Goal: Transaction & Acquisition: Purchase product/service

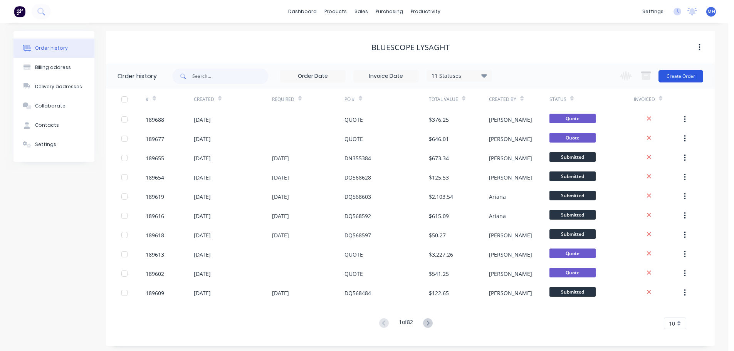
click at [676, 78] on button "Create Order" at bounding box center [681, 76] width 45 height 12
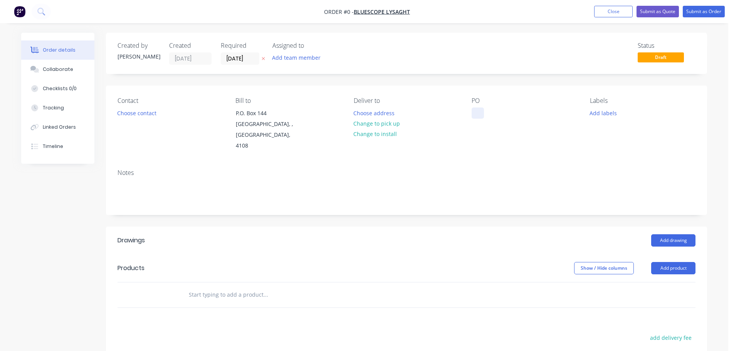
click at [479, 110] on div at bounding box center [478, 113] width 12 height 11
click at [257, 93] on div "Order details Collaborate Checklists 0/0 Tracking Linked Orders Timeline Order …" at bounding box center [364, 269] width 702 height 472
click at [262, 58] on icon at bounding box center [263, 58] width 3 height 5
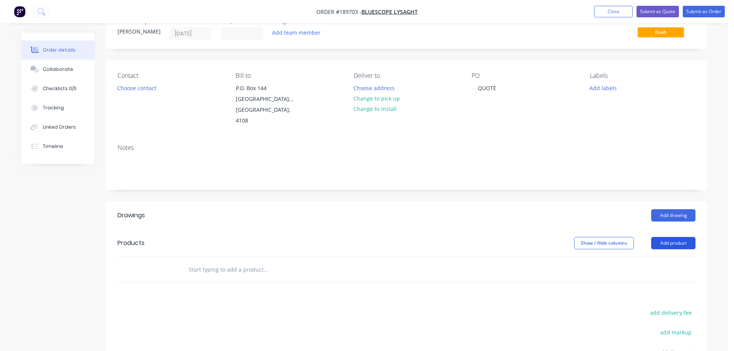
scroll to position [39, 0]
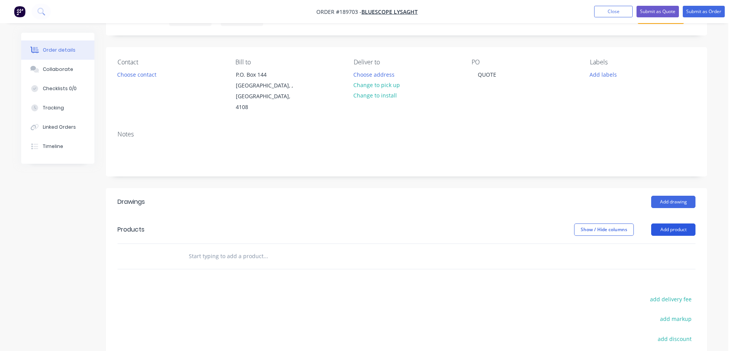
click at [683, 224] on button "Add product" at bounding box center [674, 230] width 44 height 12
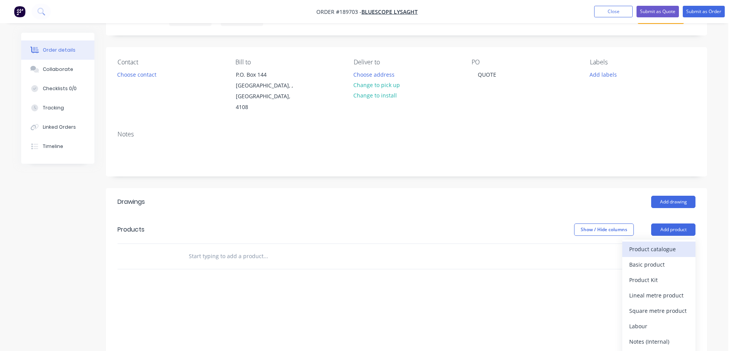
click at [672, 244] on div "Product catalogue" at bounding box center [659, 249] width 59 height 11
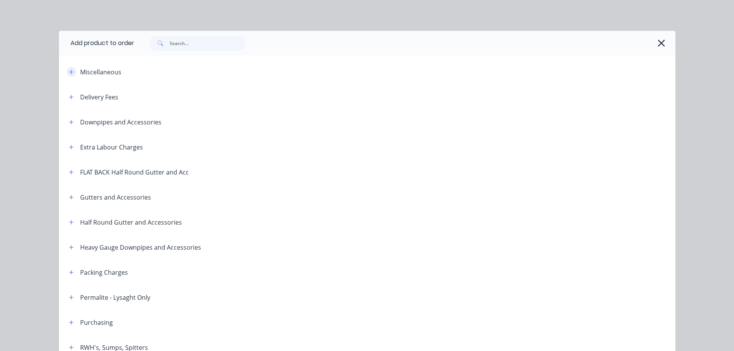
click at [67, 76] on button "button" at bounding box center [72, 72] width 10 height 10
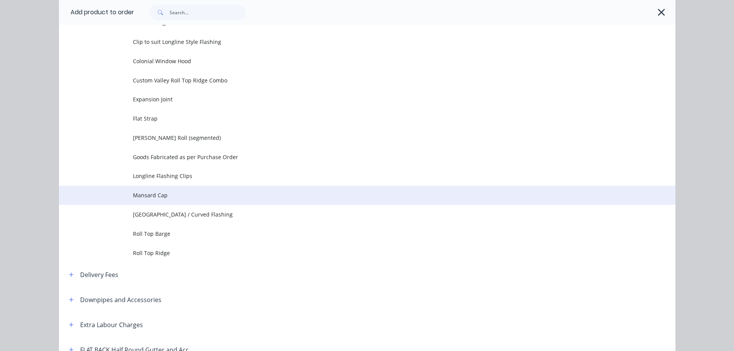
scroll to position [77, 0]
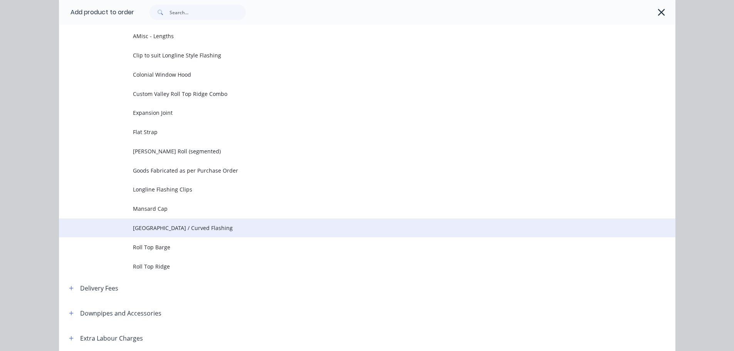
click at [182, 221] on td "Pittsburgh / Curved Flashing" at bounding box center [404, 228] width 543 height 19
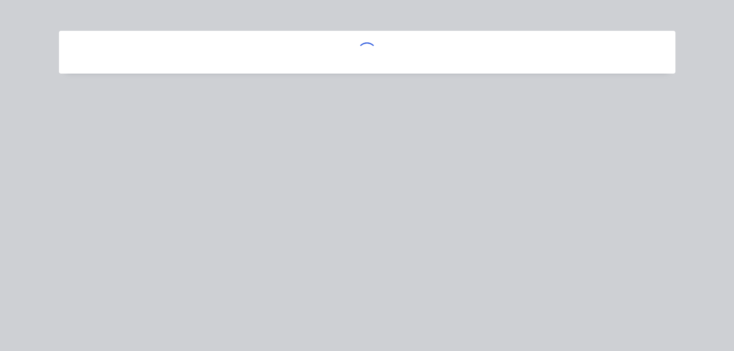
scroll to position [0, 0]
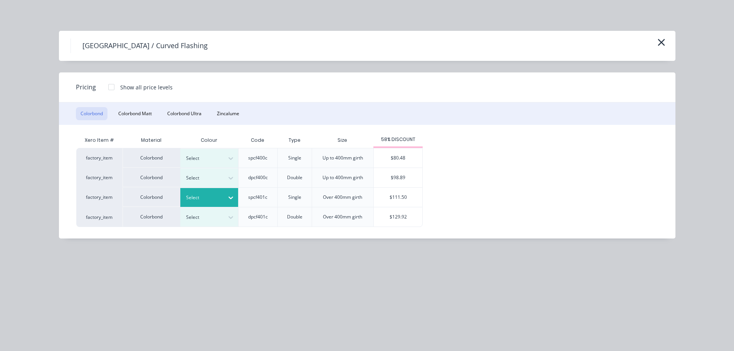
click at [212, 193] on div "Select" at bounding box center [202, 198] width 43 height 10
click at [415, 195] on div "$111.50" at bounding box center [398, 197] width 49 height 19
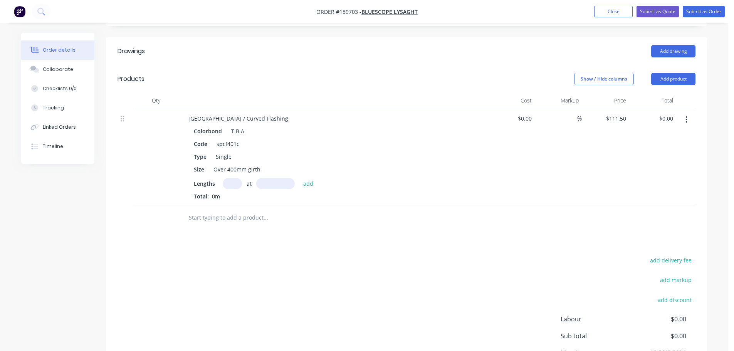
scroll to position [193, 0]
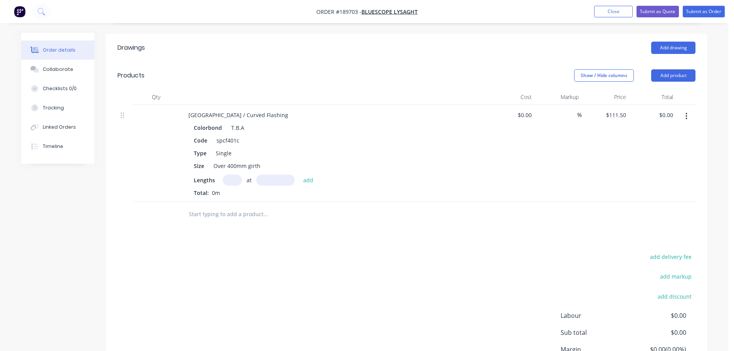
click at [235, 175] on input "text" at bounding box center [232, 180] width 19 height 11
type input "1"
type input "3000"
click at [300, 175] on button "add" at bounding box center [309, 180] width 18 height 10
type input "$334.50"
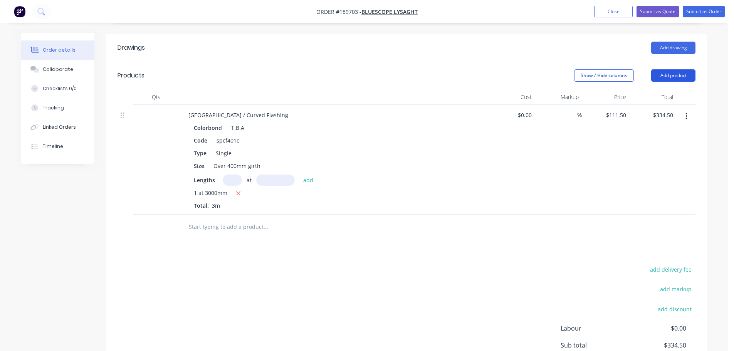
click at [679, 69] on button "Add product" at bounding box center [674, 75] width 44 height 12
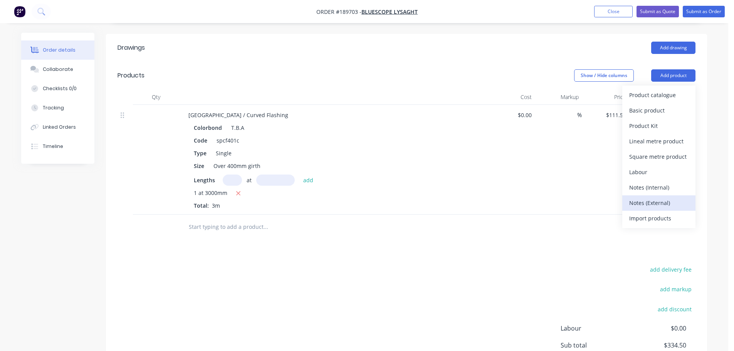
click at [656, 195] on button "Notes (External)" at bounding box center [659, 202] width 73 height 15
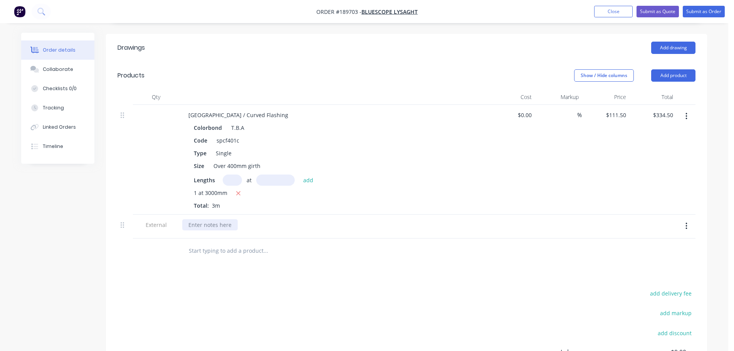
click at [216, 219] on div at bounding box center [210, 224] width 56 height 11
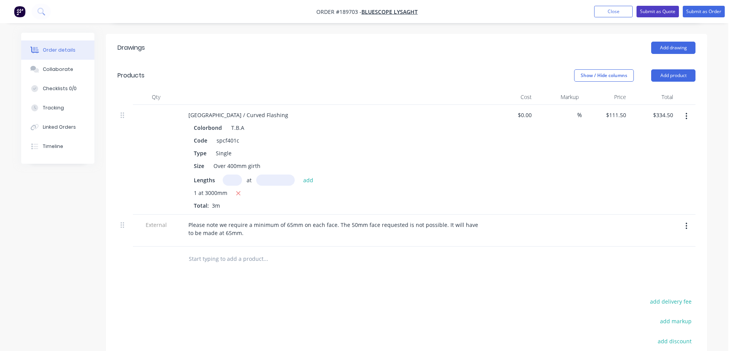
click at [645, 11] on button "Submit as Quote" at bounding box center [658, 12] width 42 height 12
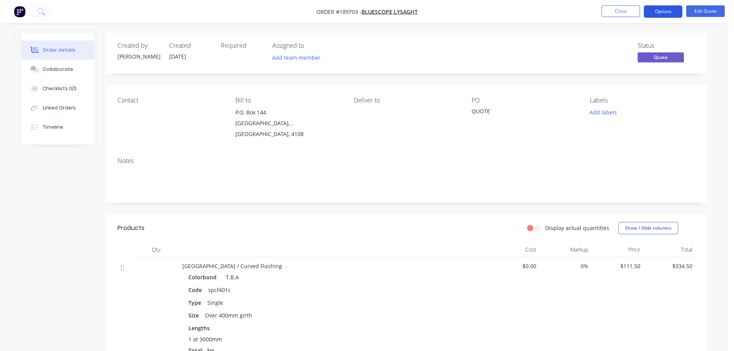
click at [656, 12] on button "Options" at bounding box center [663, 11] width 39 height 12
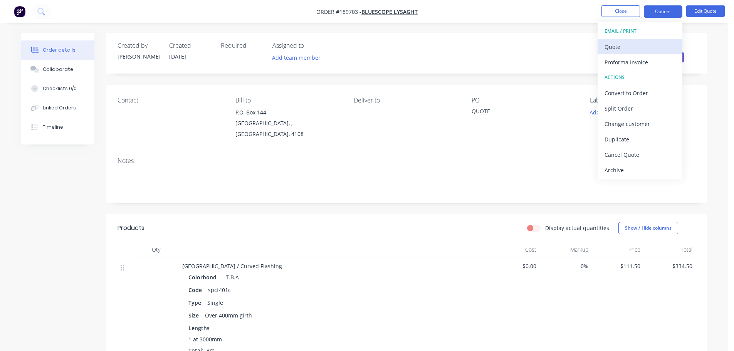
click at [642, 48] on div "Quote" at bounding box center [640, 46] width 71 height 11
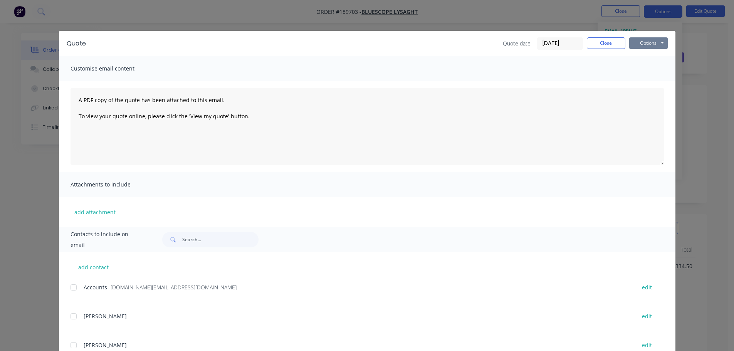
click at [646, 45] on button "Options" at bounding box center [649, 43] width 39 height 12
click at [649, 56] on button "Preview" at bounding box center [654, 57] width 49 height 13
click at [590, 42] on button "Close" at bounding box center [606, 43] width 39 height 12
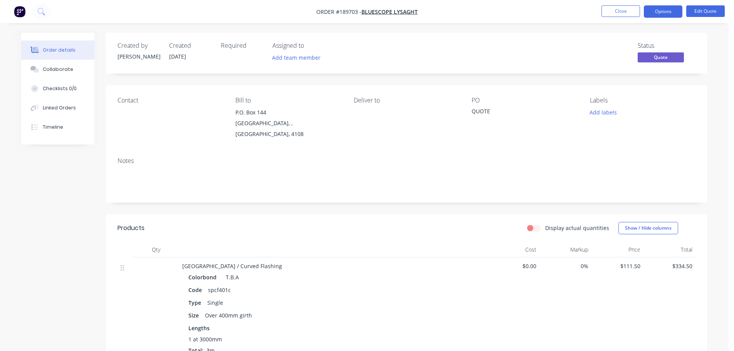
click at [599, 13] on ul "Close Options Edit Quote" at bounding box center [664, 11] width 142 height 12
click at [612, 13] on button "Close" at bounding box center [621, 11] width 39 height 12
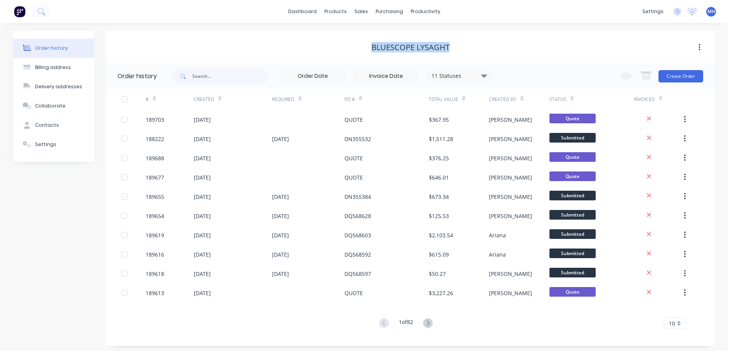
drag, startPoint x: 463, startPoint y: 49, endPoint x: 361, endPoint y: 52, distance: 102.2
click at [361, 52] on div "Bluescope Lysaght" at bounding box center [410, 47] width 609 height 9
click at [717, 169] on div "Order history Billing address Delivery addresses Collaborate Contacts Settings …" at bounding box center [364, 188] width 729 height 331
click at [371, 33] on link "Sales Orders" at bounding box center [402, 36] width 102 height 15
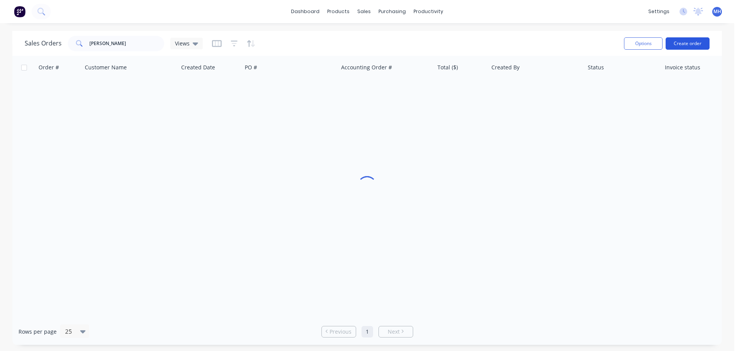
click at [682, 45] on button "Create order" at bounding box center [688, 43] width 44 height 12
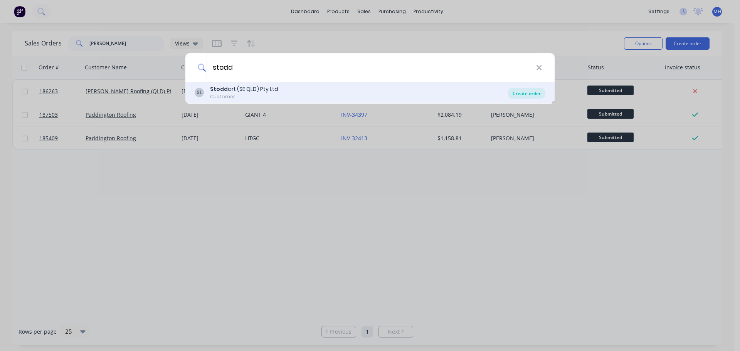
type input "stodd"
click at [528, 95] on div "Create order" at bounding box center [526, 93] width 37 height 11
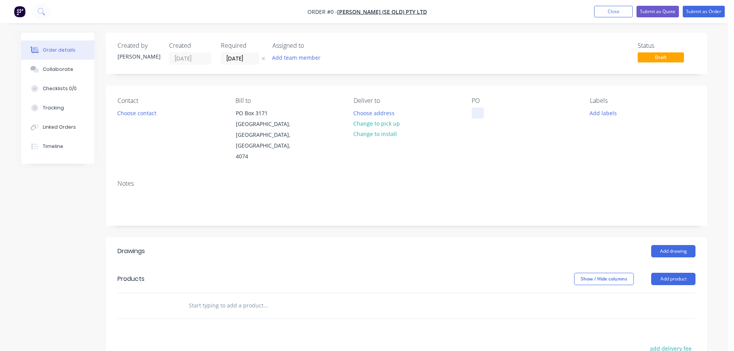
drag, startPoint x: 478, startPoint y: 110, endPoint x: 480, endPoint y: 116, distance: 6.4
click at [480, 110] on div at bounding box center [478, 113] width 12 height 11
click at [283, 81] on div "Order details Collaborate Checklists 0/0 Tracking Linked Orders Timeline Order …" at bounding box center [364, 274] width 702 height 483
click at [264, 59] on icon at bounding box center [263, 58] width 3 height 3
click at [660, 273] on button "Add product" at bounding box center [674, 279] width 44 height 12
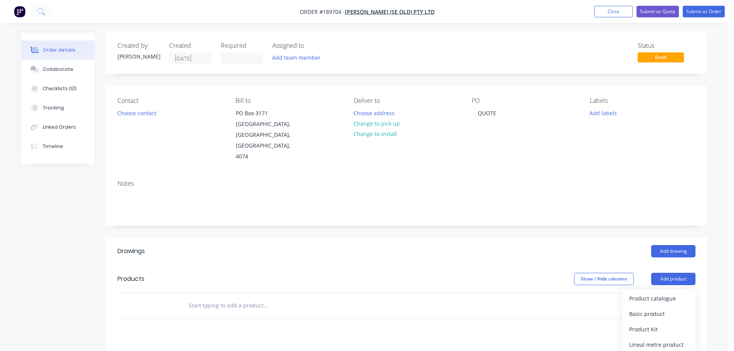
click at [665, 293] on div "Product catalogue" at bounding box center [659, 298] width 59 height 11
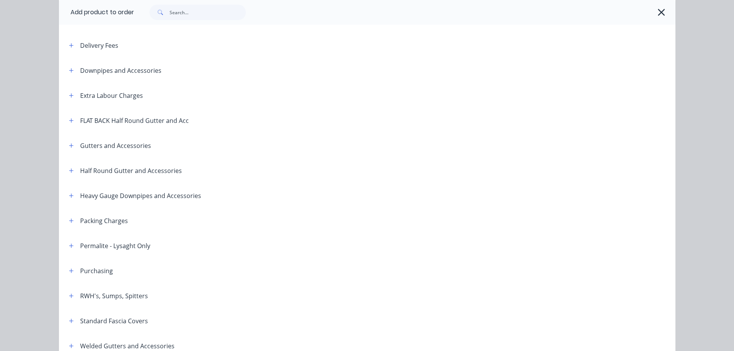
scroll to position [116, 0]
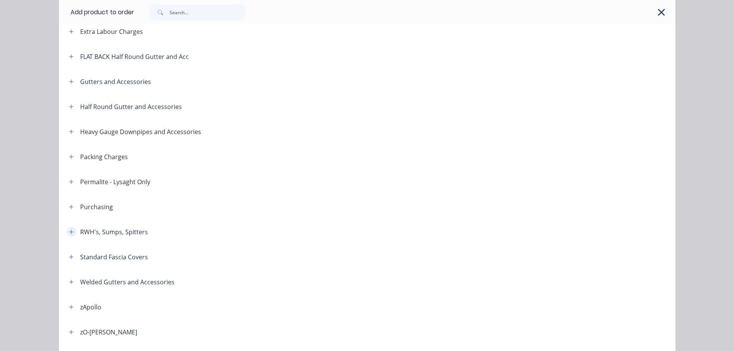
click at [67, 229] on button "button" at bounding box center [72, 232] width 10 height 10
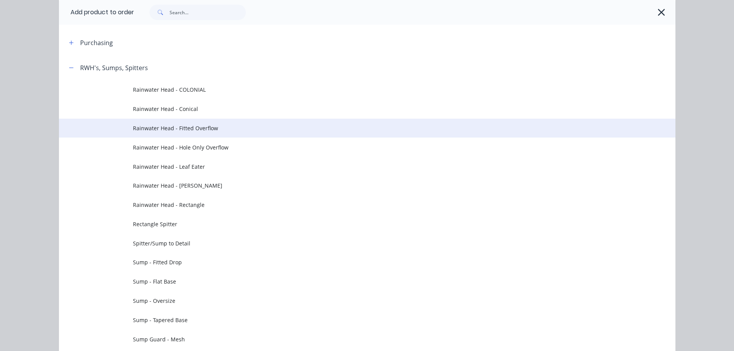
scroll to position [308, 0]
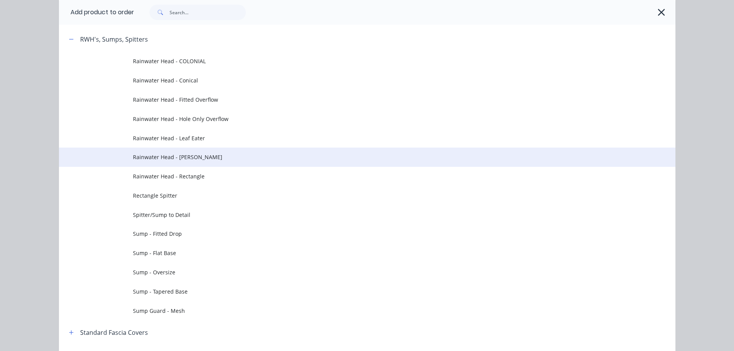
click at [230, 150] on td "Rainwater Head - Ned Kelly" at bounding box center [404, 157] width 543 height 19
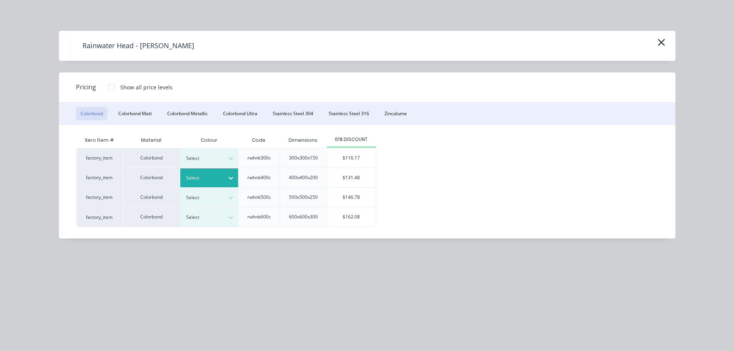
click at [206, 179] on div at bounding box center [203, 178] width 35 height 8
click at [358, 177] on div "$131.48" at bounding box center [351, 177] width 49 height 19
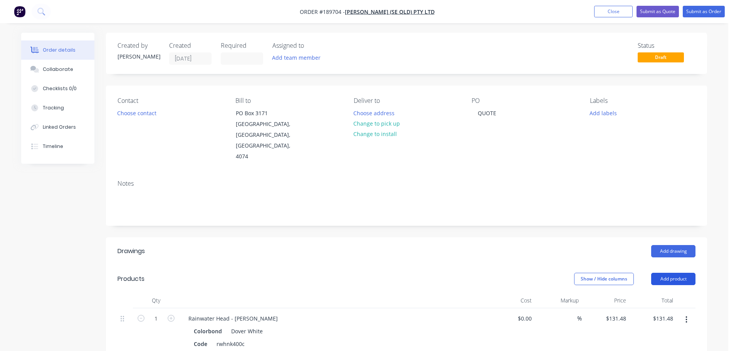
click at [677, 273] on button "Add product" at bounding box center [674, 279] width 44 height 12
click at [663, 293] on div "Product catalogue" at bounding box center [659, 298] width 59 height 11
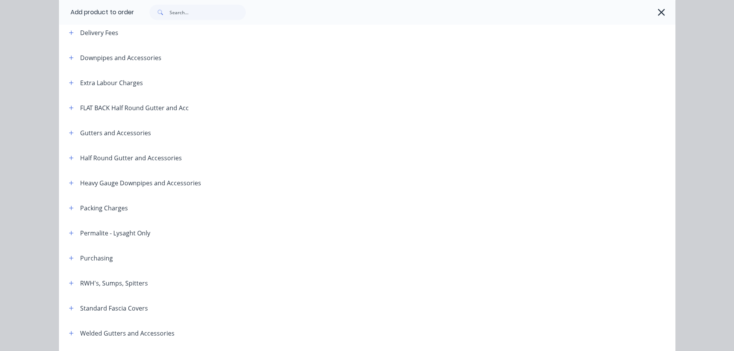
scroll to position [77, 0]
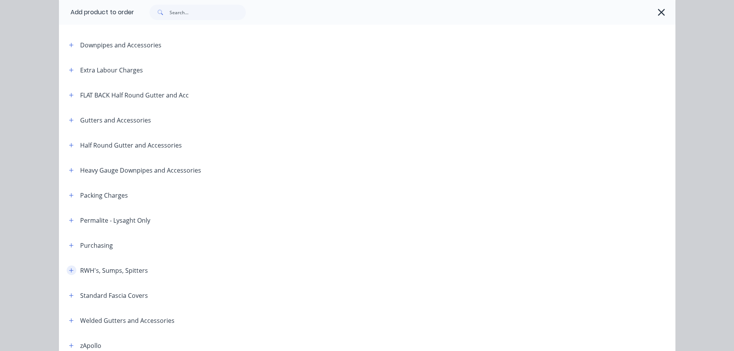
click at [69, 269] on icon "button" at bounding box center [71, 270] width 5 height 5
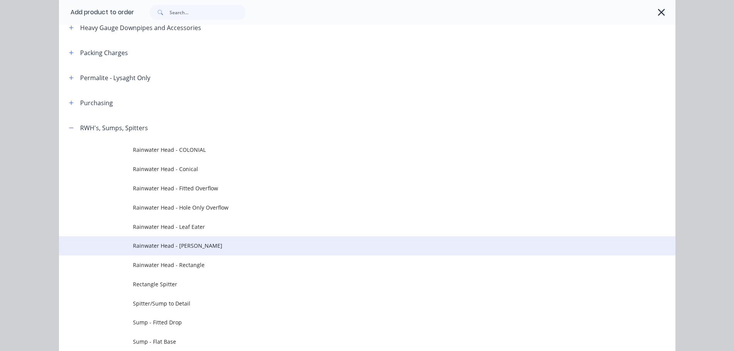
scroll to position [231, 0]
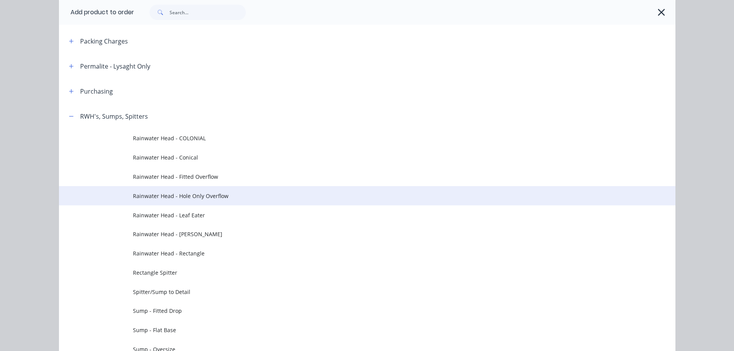
click at [211, 197] on span "Rainwater Head - Hole Only Overflow" at bounding box center [350, 196] width 434 height 8
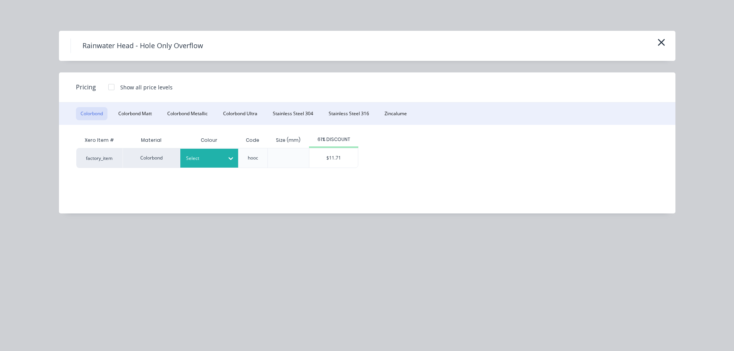
click at [207, 158] on div at bounding box center [203, 158] width 35 height 8
click at [332, 158] on div "$11.71" at bounding box center [334, 157] width 49 height 19
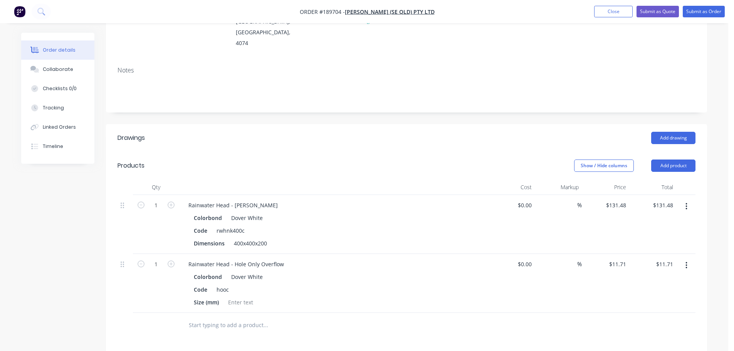
scroll to position [154, 0]
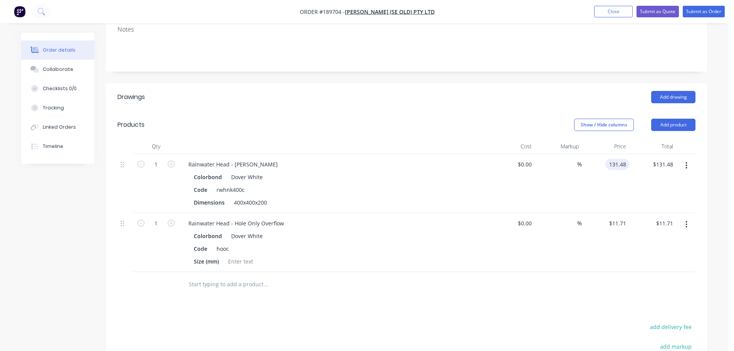
click at [619, 159] on input "131.48" at bounding box center [619, 164] width 21 height 11
type input "$143.19"
click at [268, 119] on div "Show / Hide columns Add product" at bounding box center [468, 125] width 455 height 12
click at [686, 162] on icon "button" at bounding box center [687, 166] width 2 height 8
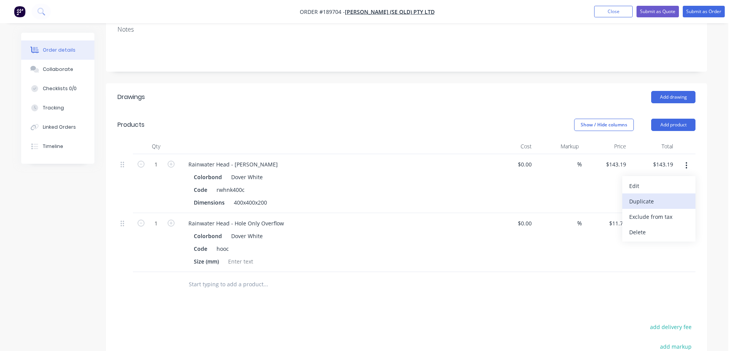
click at [680, 196] on div "Duplicate" at bounding box center [659, 201] width 59 height 11
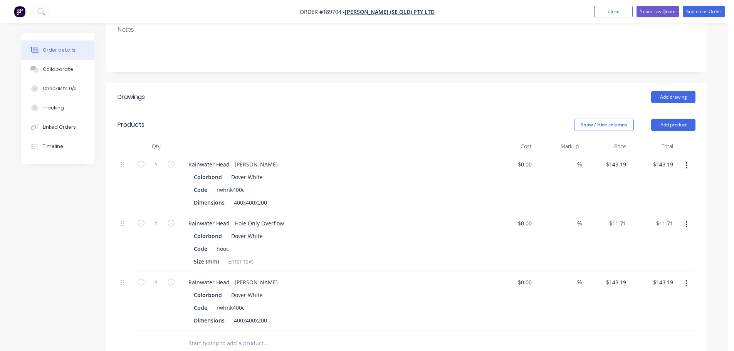
click at [684, 277] on button "button" at bounding box center [687, 284] width 18 height 14
click at [670, 298] on div "Edit" at bounding box center [659, 303] width 59 height 11
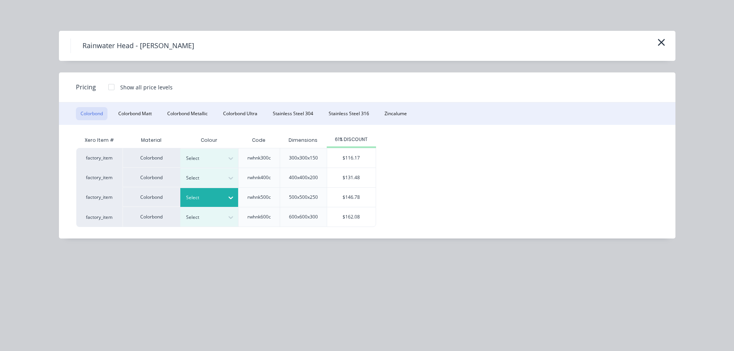
click at [212, 200] on div at bounding box center [203, 198] width 35 height 8
click at [96, 301] on div "Dover White" at bounding box center [48, 294] width 96 height 14
click at [350, 192] on div "$146.78" at bounding box center [351, 197] width 49 height 19
type input "$146.78"
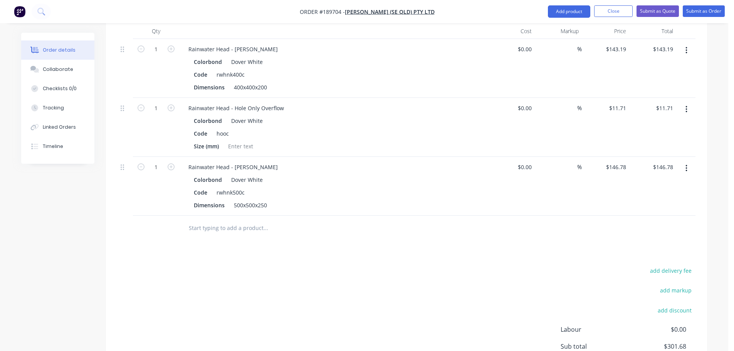
scroll to position [270, 0]
click at [252, 81] on div "400x400x200" at bounding box center [250, 86] width 39 height 11
click at [253, 199] on div "500x500x250" at bounding box center [250, 204] width 39 height 11
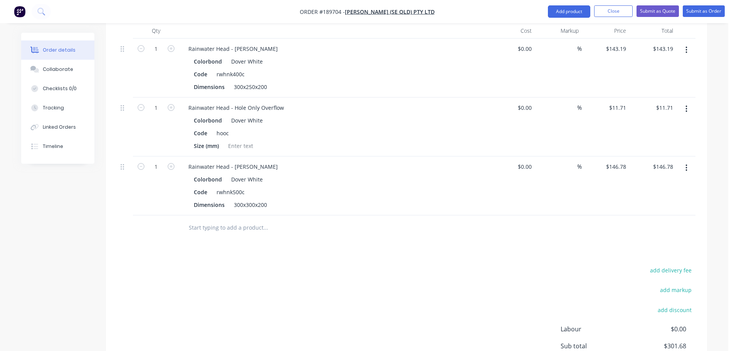
click at [497, 234] on div "Drawings Add drawing Products Show / Hide columns Add product Qty Cost Markup P…" at bounding box center [406, 197] width 601 height 458
click at [626, 161] on input "146.78" at bounding box center [618, 166] width 24 height 11
type input "$158.49"
click at [312, 281] on div "add delivery fee add markup add discount Labour $0.00 Sub total $313.39 Margin …" at bounding box center [407, 339] width 578 height 149
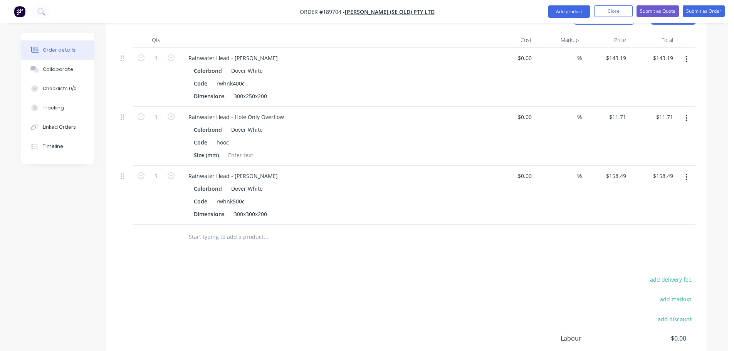
scroll to position [193, 0]
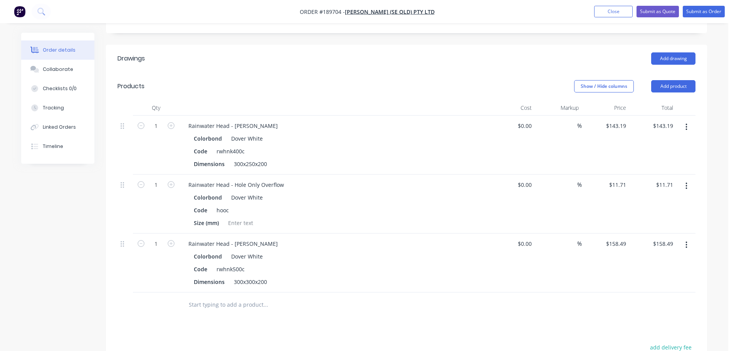
click at [691, 179] on button "button" at bounding box center [687, 186] width 18 height 14
click at [663, 247] on div "Delete" at bounding box center [659, 252] width 59 height 11
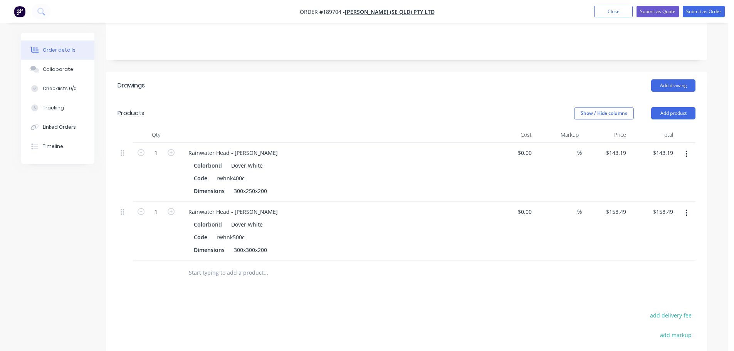
scroll to position [154, 0]
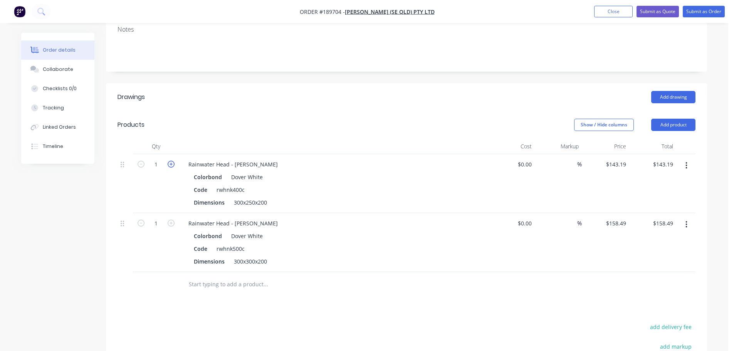
click at [172, 161] on icon "button" at bounding box center [171, 164] width 7 height 7
type input "2"
type input "$286.38"
click at [171, 161] on icon "button" at bounding box center [171, 164] width 7 height 7
type input "3"
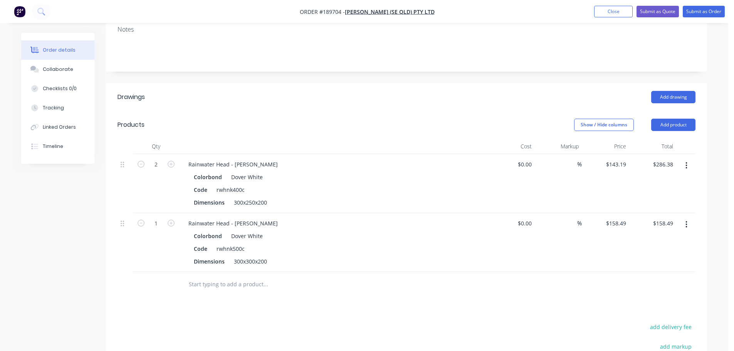
type input "$429.57"
click at [174, 220] on icon "button" at bounding box center [171, 223] width 7 height 7
type input "2"
type input "$316.98"
drag, startPoint x: 231, startPoint y: 152, endPoint x: 343, endPoint y: 152, distance: 111.4
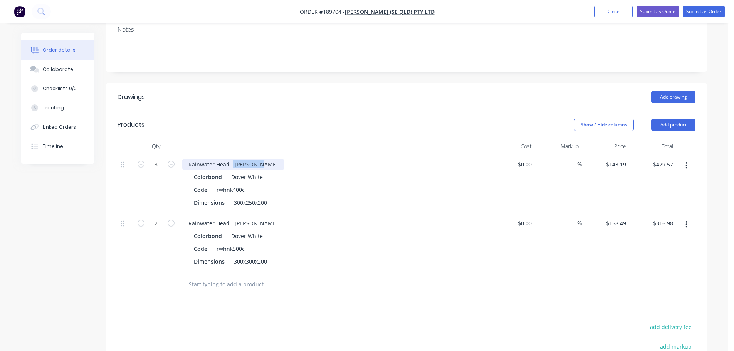
click at [343, 159] on div "Rainwater Head - Ned Kelly" at bounding box center [333, 164] width 302 height 11
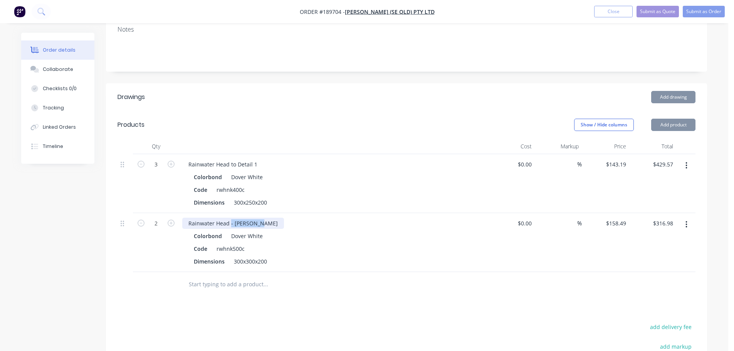
drag, startPoint x: 230, startPoint y: 215, endPoint x: 316, endPoint y: 216, distance: 85.6
click at [316, 218] on div "Rainwater Head - Ned Kelly" at bounding box center [333, 223] width 302 height 11
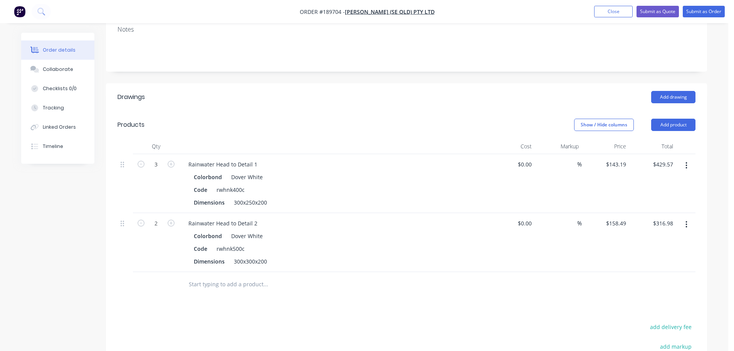
click at [300, 119] on div "Show / Hide columns Add product" at bounding box center [468, 125] width 455 height 12
click at [677, 120] on button "Add product" at bounding box center [674, 125] width 44 height 12
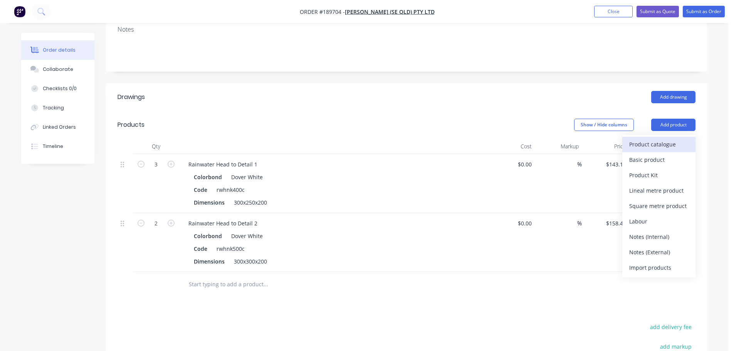
click at [673, 139] on div "Product catalogue" at bounding box center [659, 144] width 59 height 11
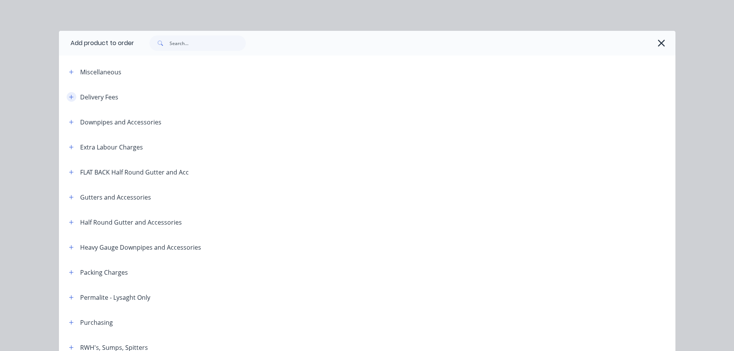
click at [69, 98] on icon "button" at bounding box center [71, 96] width 5 height 5
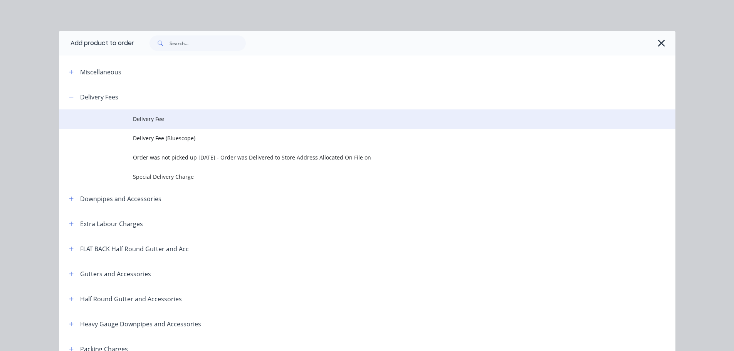
click at [193, 122] on span "Delivery Fee" at bounding box center [350, 119] width 434 height 8
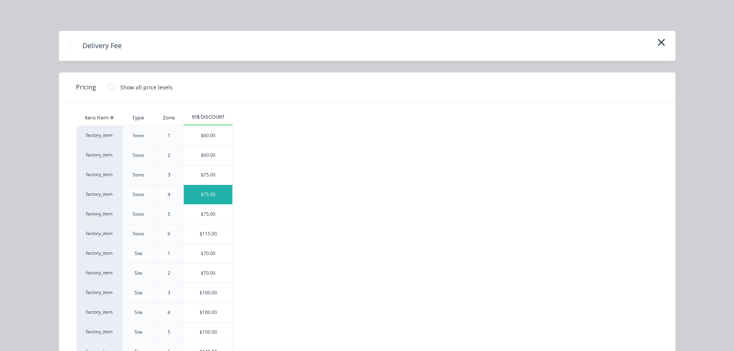
click at [221, 191] on div "$75.00" at bounding box center [208, 194] width 49 height 19
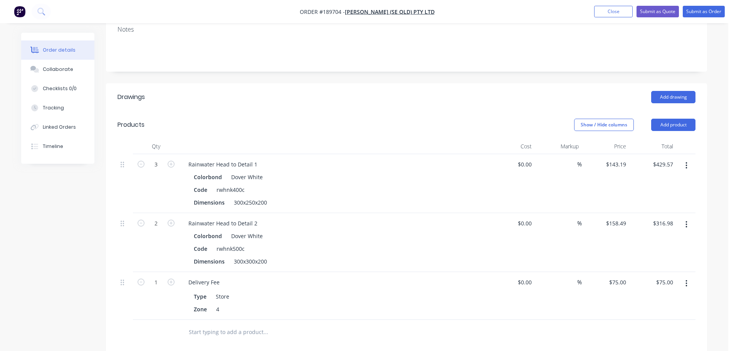
click at [303, 111] on header "Products Show / Hide columns Add product" at bounding box center [406, 125] width 601 height 28
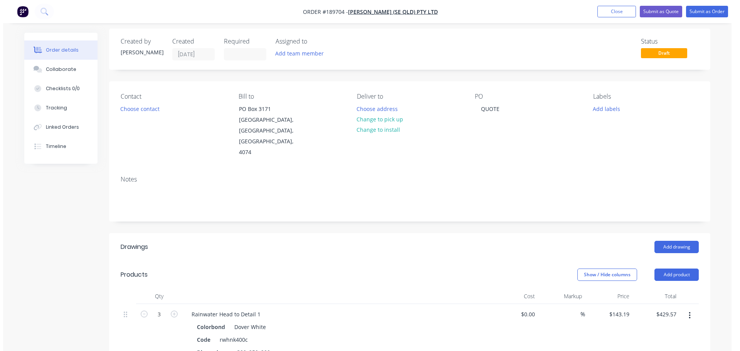
scroll to position [0, 0]
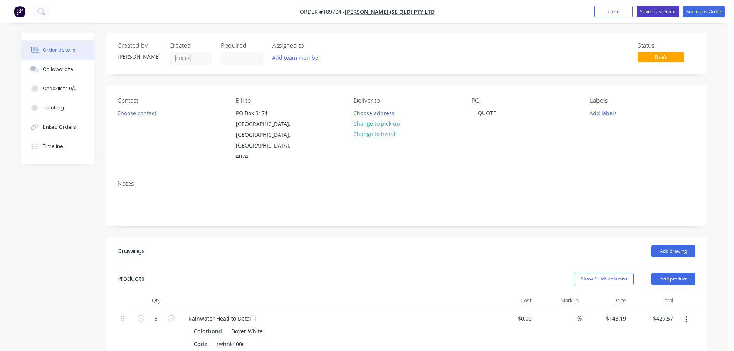
click at [660, 13] on button "Submit as Quote" at bounding box center [658, 12] width 42 height 12
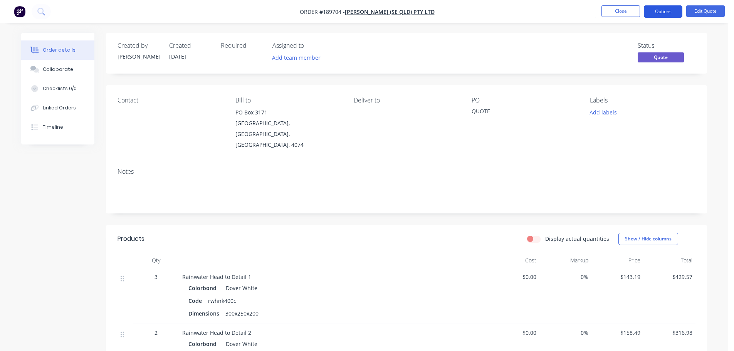
click at [665, 13] on button "Options" at bounding box center [663, 11] width 39 height 12
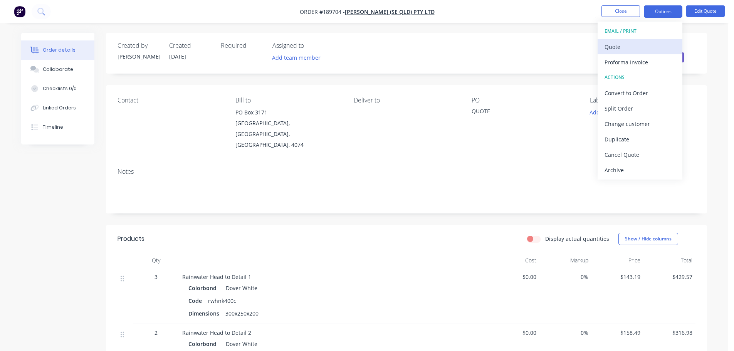
click at [646, 46] on div "Quote" at bounding box center [640, 46] width 71 height 11
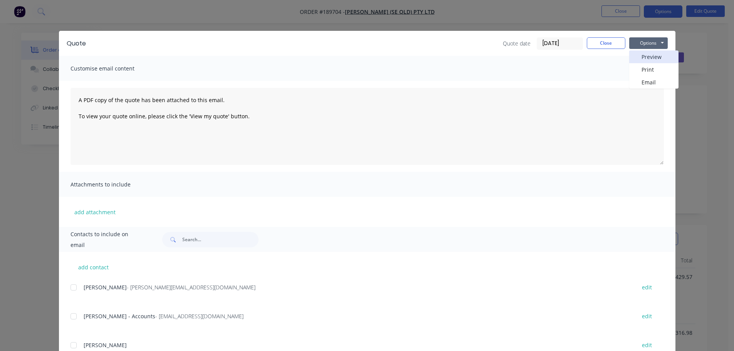
click at [647, 55] on button "Preview" at bounding box center [654, 57] width 49 height 13
click at [600, 39] on button "Close" at bounding box center [606, 43] width 39 height 12
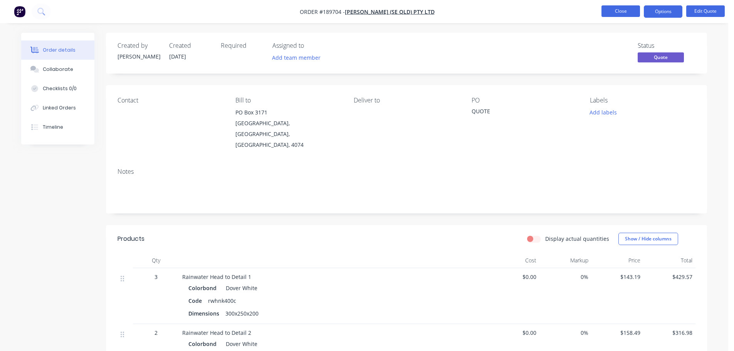
click at [615, 13] on button "Close" at bounding box center [621, 11] width 39 height 12
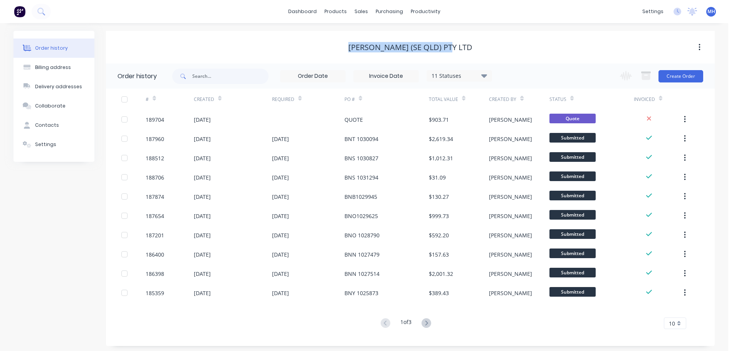
drag, startPoint x: 464, startPoint y: 49, endPoint x: 306, endPoint y: 55, distance: 158.2
click at [307, 53] on div "Stoddart (SE QLD) Pty Ltd" at bounding box center [410, 47] width 609 height 14
click at [339, 49] on div "Stoddart (SE QLD) Pty Ltd" at bounding box center [410, 47] width 609 height 9
click at [377, 34] on div "Sales Orders" at bounding box center [390, 37] width 32 height 7
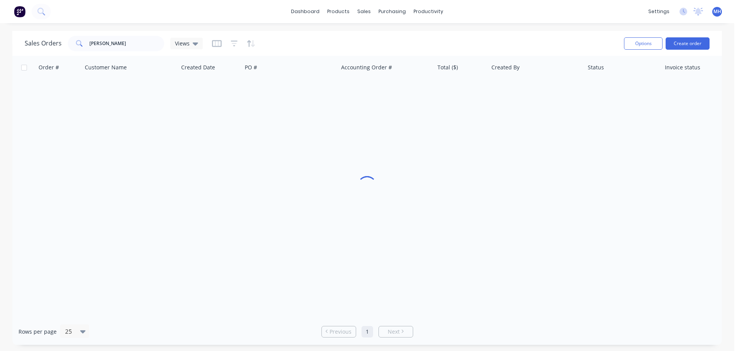
click at [517, 35] on div "Sales Orders lewis Views" at bounding box center [321, 43] width 593 height 19
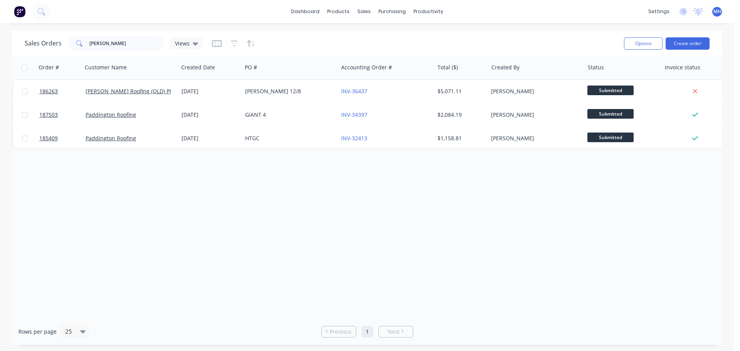
click at [458, 276] on div "Order # Customer Name Created Date PO # Accounting Order # Total ($) Created By…" at bounding box center [367, 187] width 710 height 263
click at [320, 210] on div "Order # Customer Name Created Date PO # Accounting Order # Total ($) Created By…" at bounding box center [367, 187] width 710 height 263
click at [352, 42] on link "Product Catalogue" at bounding box center [377, 36] width 102 height 15
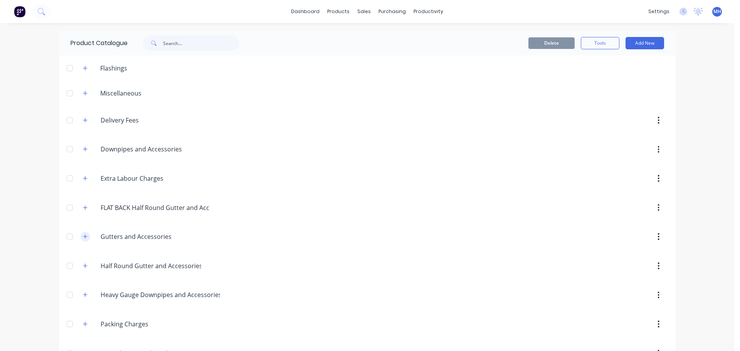
click at [84, 236] on icon "button" at bounding box center [85, 236] width 5 height 5
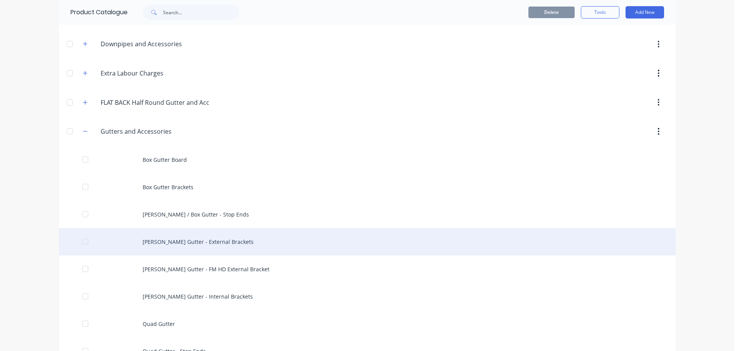
scroll to position [193, 0]
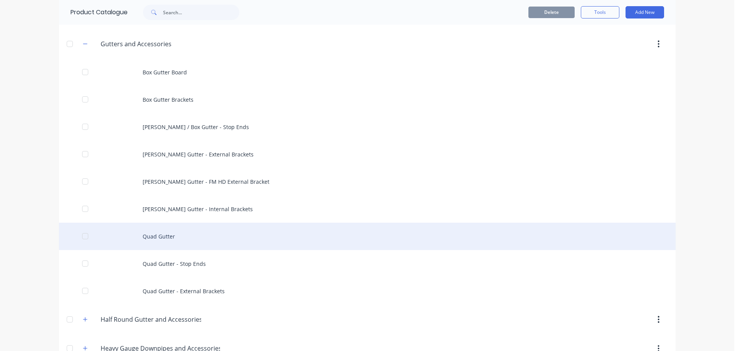
click at [218, 240] on div "Quad Gutter" at bounding box center [367, 236] width 617 height 27
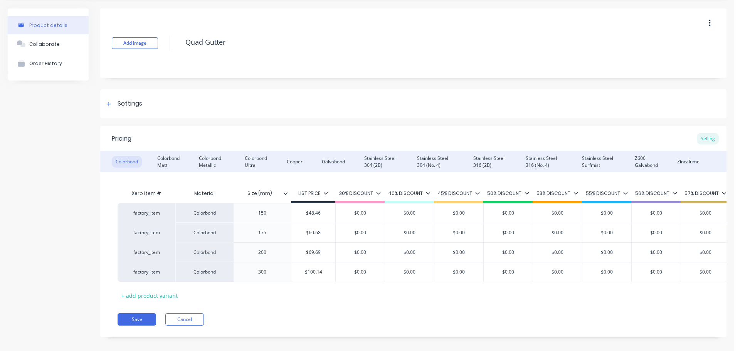
scroll to position [37, 0]
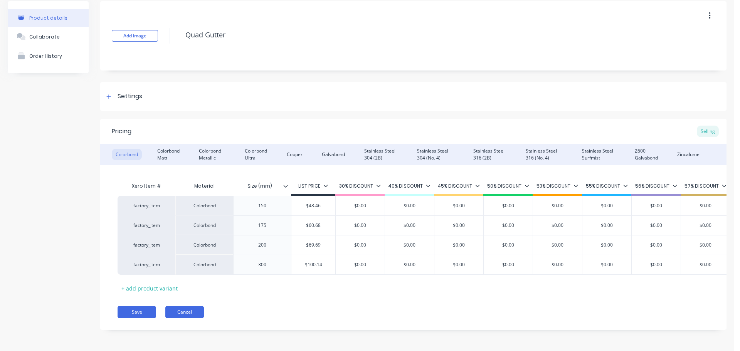
click at [192, 313] on button "Cancel" at bounding box center [184, 312] width 39 height 12
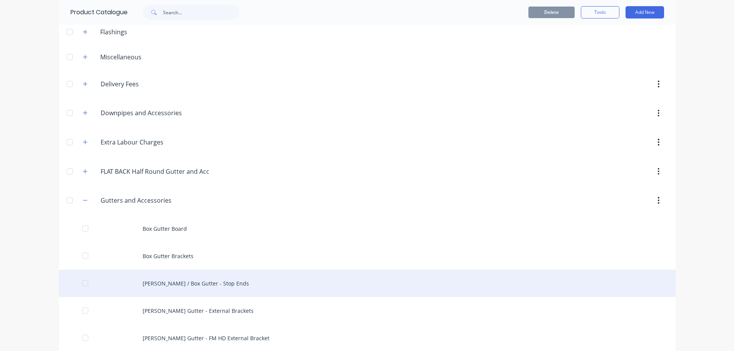
scroll to position [154, 0]
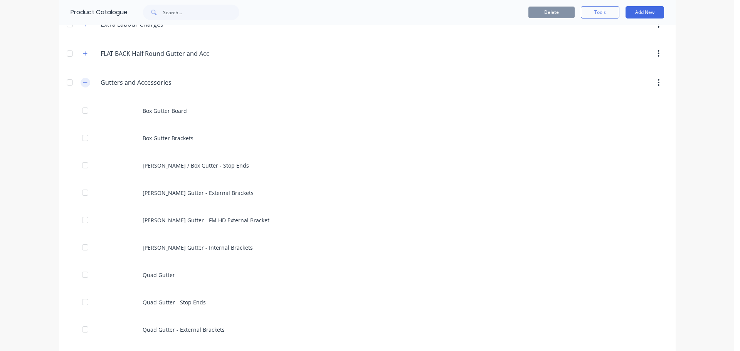
click at [84, 83] on icon "button" at bounding box center [85, 83] width 4 height 0
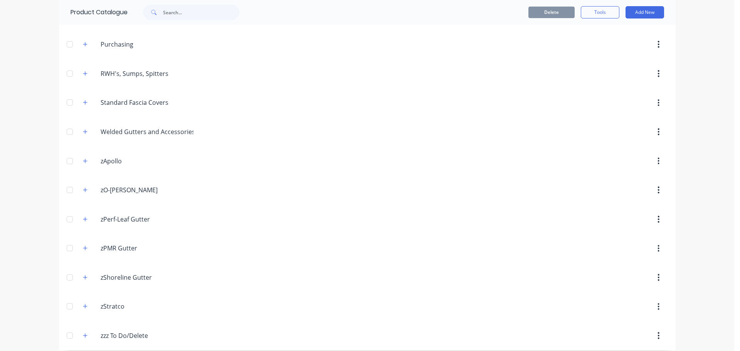
scroll to position [345, 0]
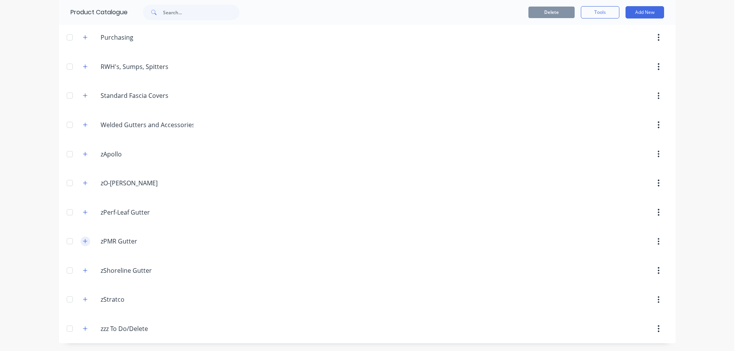
click at [81, 240] on button "button" at bounding box center [86, 242] width 10 height 10
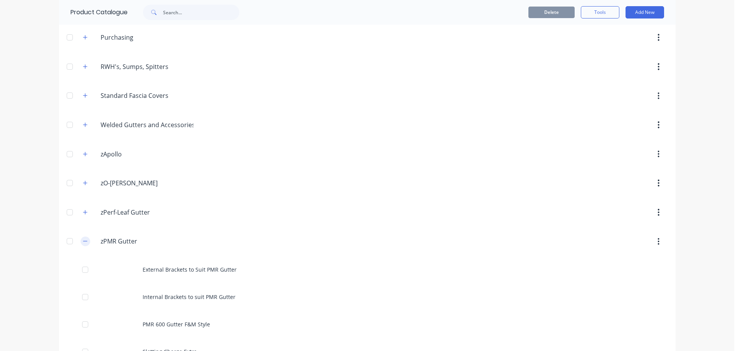
click at [83, 241] on icon "button" at bounding box center [85, 241] width 4 height 0
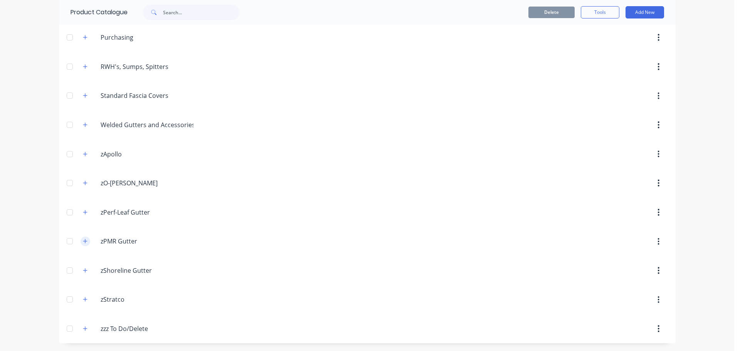
click at [83, 241] on icon "button" at bounding box center [85, 241] width 4 height 4
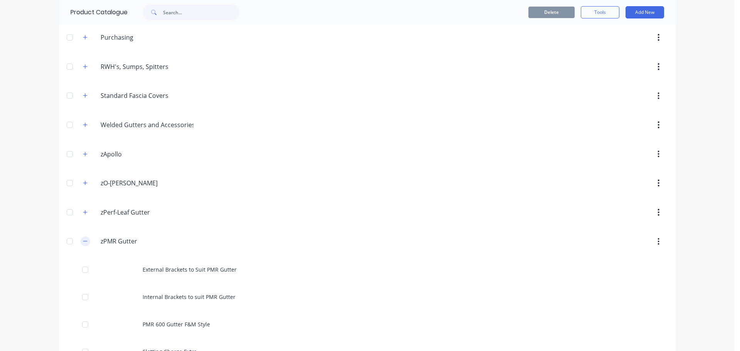
click at [83, 241] on icon "button" at bounding box center [85, 241] width 4 height 0
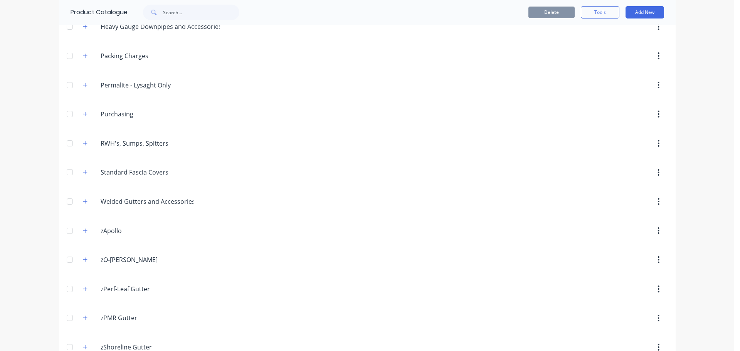
scroll to position [268, 0]
click at [83, 200] on icon "button" at bounding box center [85, 201] width 5 height 5
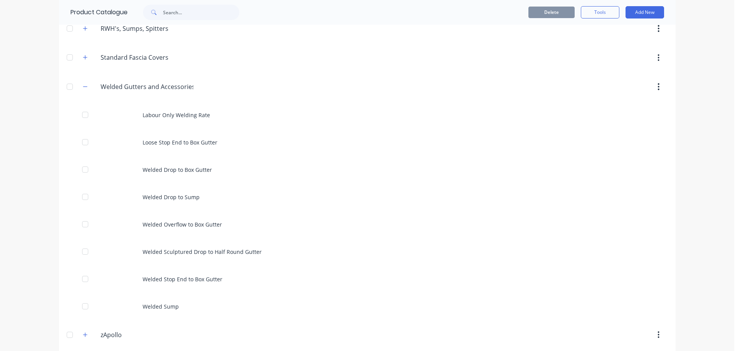
scroll to position [384, 0]
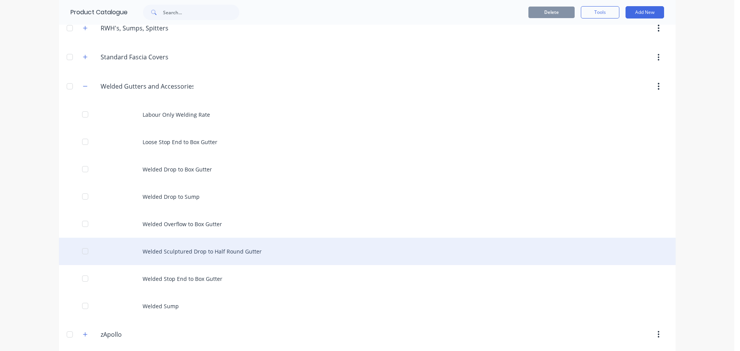
click at [260, 250] on div "Welded Sculptured Drop to Half Round Gutter" at bounding box center [367, 251] width 617 height 27
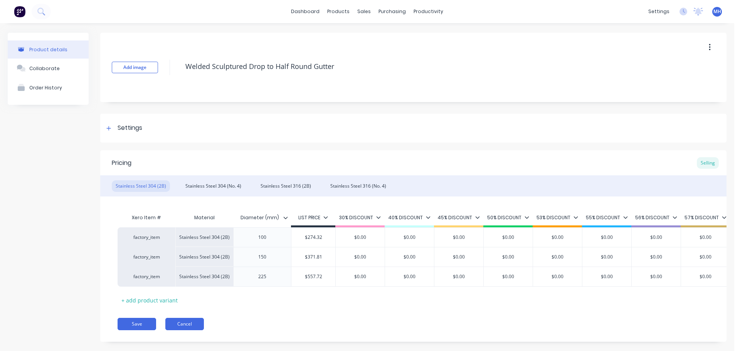
click at [184, 330] on button "Cancel" at bounding box center [184, 324] width 39 height 12
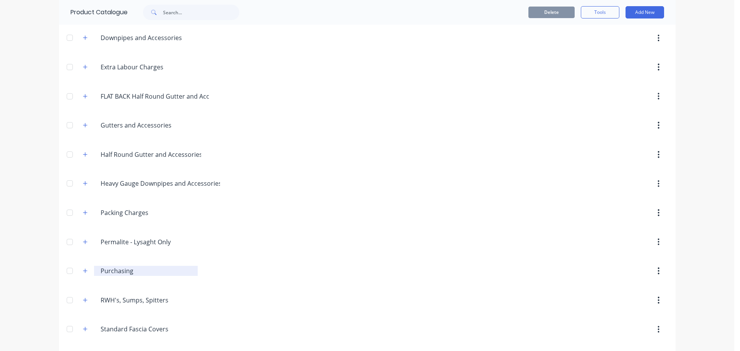
scroll to position [193, 0]
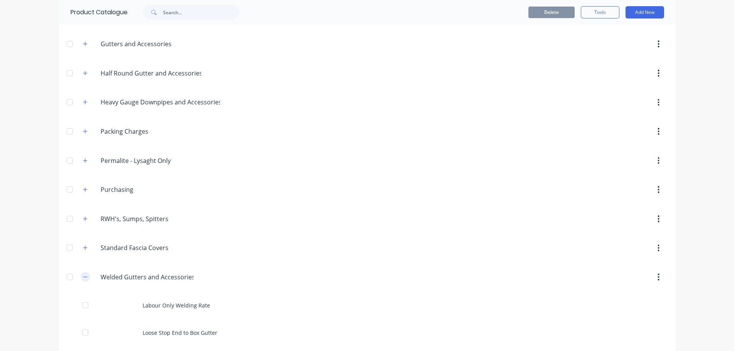
click at [82, 280] on button "button" at bounding box center [86, 277] width 10 height 10
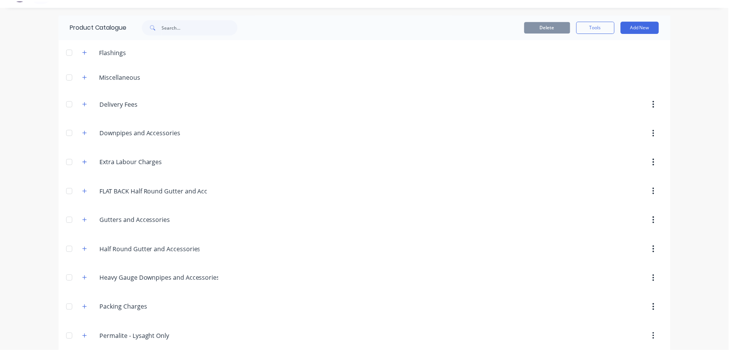
scroll to position [0, 0]
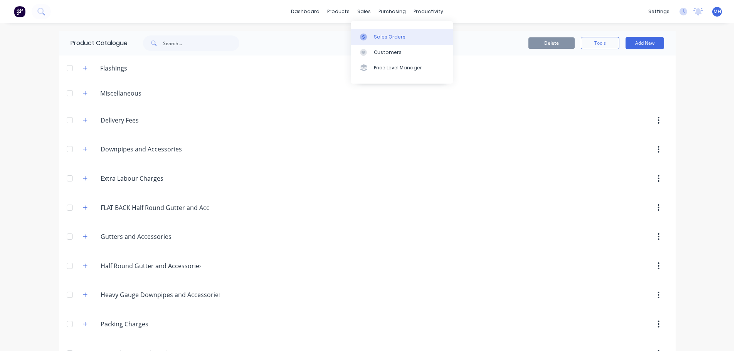
click at [380, 31] on link "Sales Orders" at bounding box center [402, 36] width 102 height 15
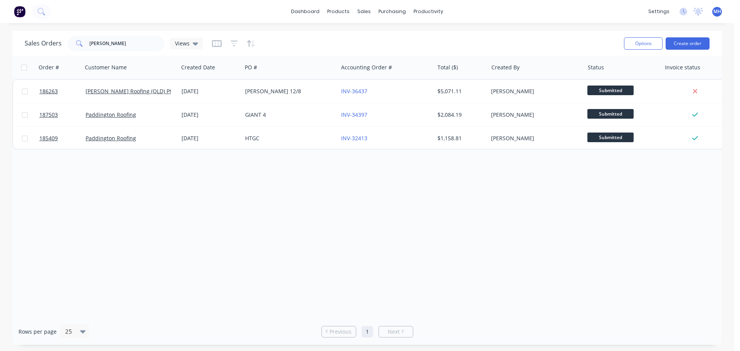
click at [360, 184] on div "Order # Customer Name Created Date PO # Accounting Order # Total ($) Created By…" at bounding box center [367, 187] width 710 height 263
click at [359, 227] on div "Order # Customer Name Created Date PO # Accounting Order # Total ($) Created By…" at bounding box center [367, 187] width 710 height 263
click at [408, 202] on div "Order # Customer Name Created Date PO # Accounting Order # Total ($) Created By…" at bounding box center [367, 187] width 710 height 263
click at [389, 210] on div "Order # Customer Name Created Date PO # Accounting Order # Total ($) Created By…" at bounding box center [367, 187] width 710 height 263
click at [412, 199] on div "Order # Customer Name Created Date PO # Accounting Order # Total ($) Created By…" at bounding box center [367, 187] width 710 height 263
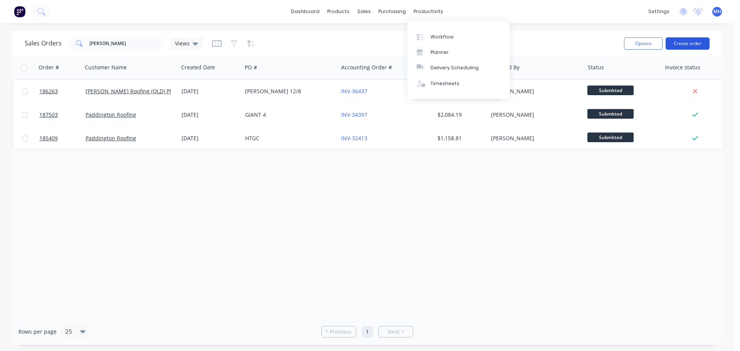
click at [685, 42] on button "Create order" at bounding box center [688, 43] width 44 height 12
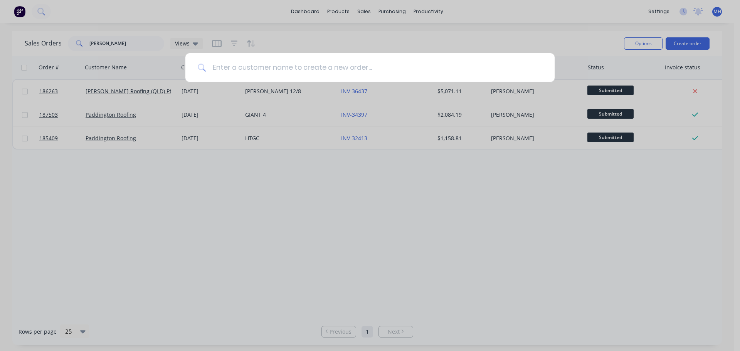
click at [286, 65] on input at bounding box center [374, 67] width 336 height 29
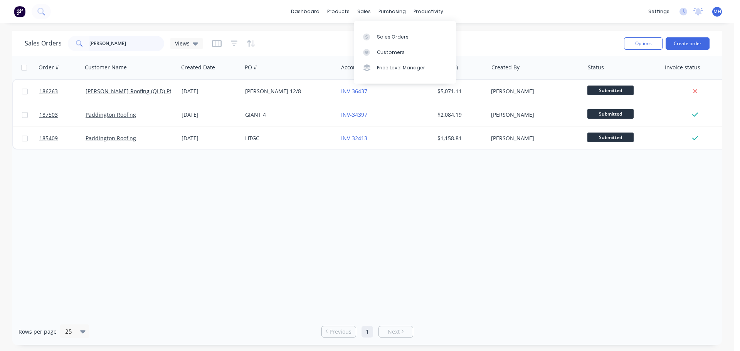
click at [136, 41] on input "lewis" at bounding box center [126, 43] width 75 height 15
type input "gw home"
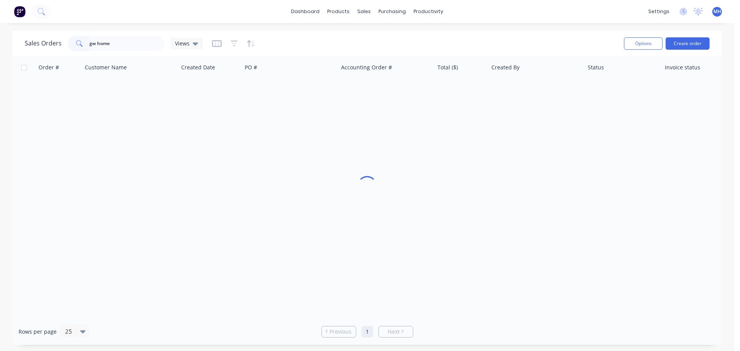
click at [285, 37] on div "Sales Orders gw home Views" at bounding box center [321, 43] width 593 height 19
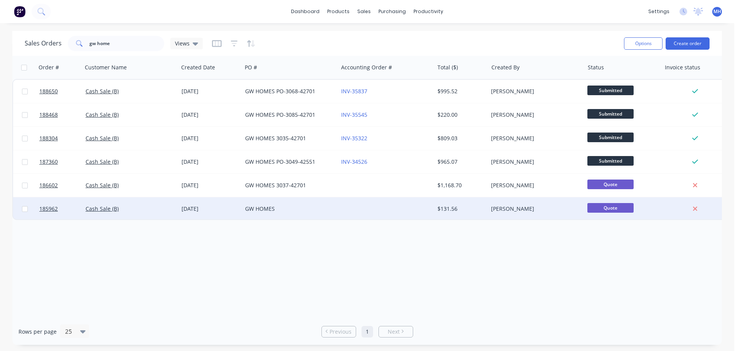
click at [298, 207] on div "GW HOMES" at bounding box center [288, 209] width 86 height 8
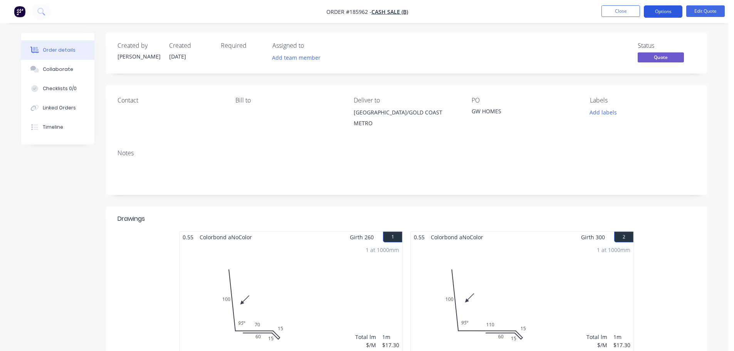
click at [654, 14] on button "Options" at bounding box center [663, 11] width 39 height 12
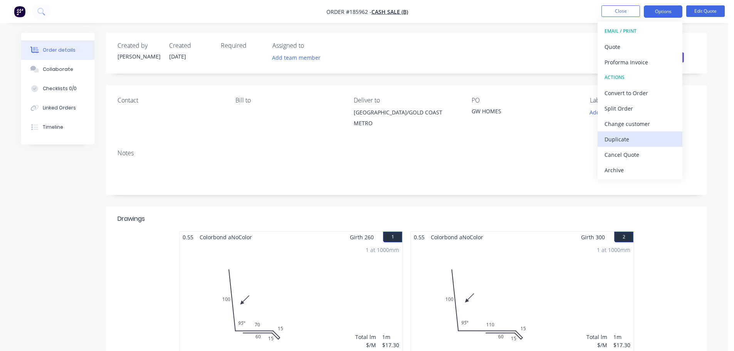
click at [632, 136] on div "Duplicate" at bounding box center [640, 139] width 71 height 11
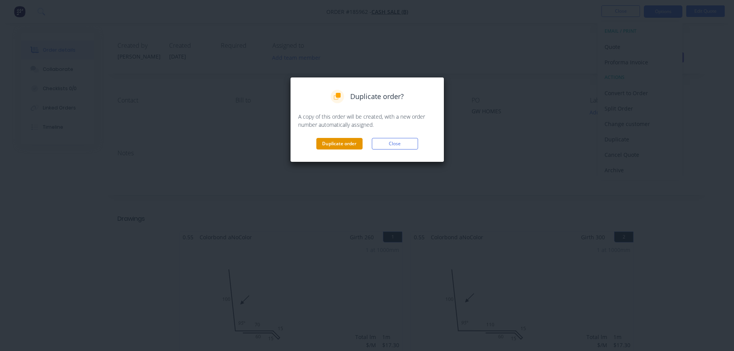
click at [347, 146] on button "Duplicate order" at bounding box center [340, 144] width 46 height 12
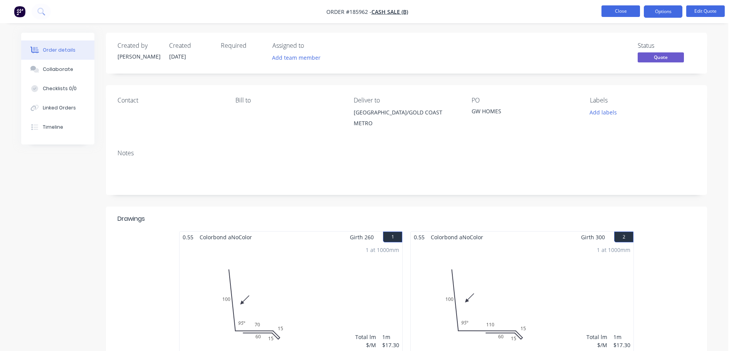
drag, startPoint x: 617, startPoint y: 5, endPoint x: 622, endPoint y: 15, distance: 11.0
click at [618, 7] on nav "Order #185962 - Cash Sale (B) Close Options Edit Quote" at bounding box center [367, 11] width 734 height 23
click at [623, 16] on button "Close" at bounding box center [621, 11] width 39 height 12
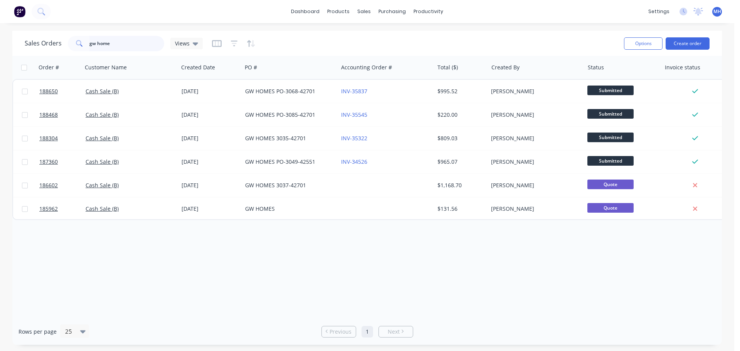
click at [123, 47] on input "gw home" at bounding box center [126, 43] width 75 height 15
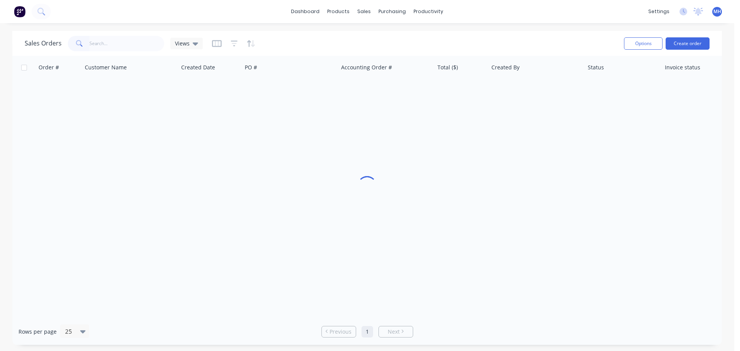
click at [288, 38] on div "Sales Orders Views" at bounding box center [321, 43] width 593 height 19
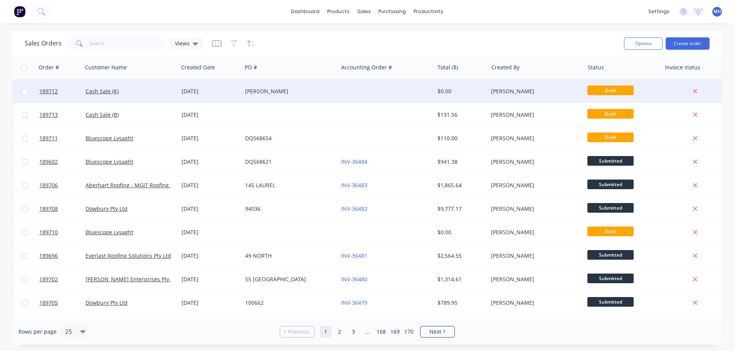
click at [301, 94] on div "[PERSON_NAME]" at bounding box center [288, 92] width 86 height 8
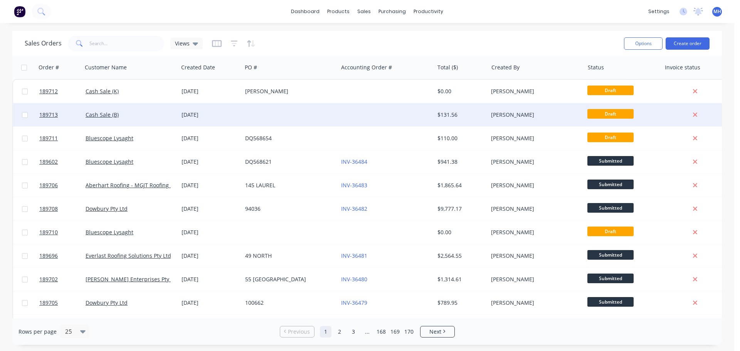
click at [327, 117] on div at bounding box center [290, 114] width 96 height 23
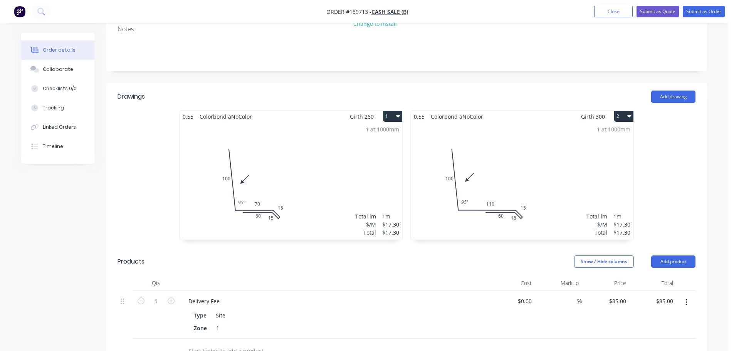
scroll to position [154, 0]
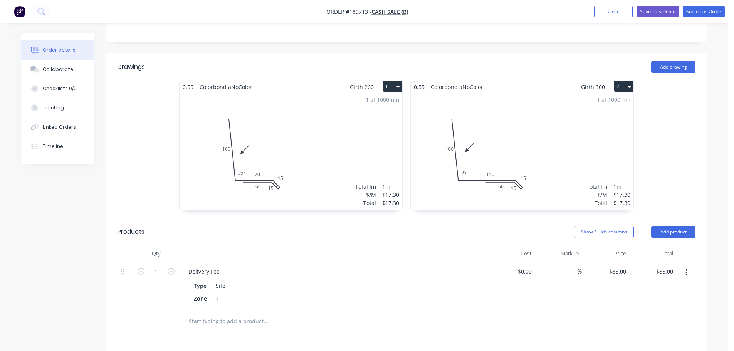
click at [300, 136] on div "1 at 1000mm Total lm $/M Total 1m $17.30 $17.30" at bounding box center [291, 152] width 223 height 118
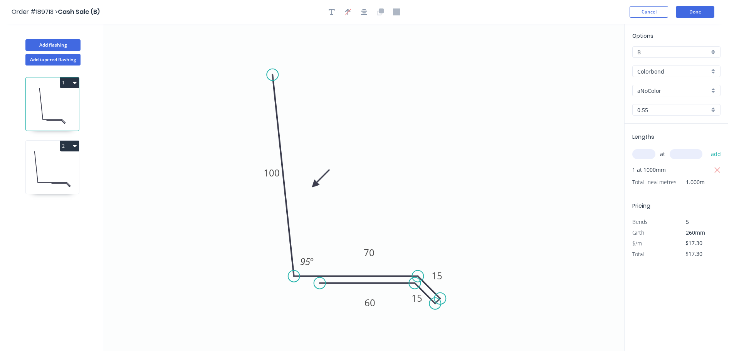
click at [667, 89] on input "aNoColor" at bounding box center [674, 91] width 72 height 8
click at [666, 110] on div "Dover White" at bounding box center [677, 109] width 88 height 13
type input "Dover White"
click at [648, 157] on input "text" at bounding box center [644, 154] width 23 height 10
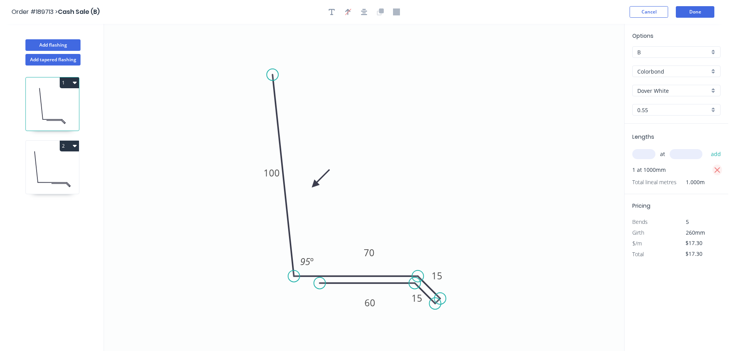
click at [719, 169] on icon "button" at bounding box center [718, 170] width 6 height 6
type input "$0.00"
click at [648, 155] on input "text" at bounding box center [644, 154] width 23 height 10
type input "5"
type input "5000"
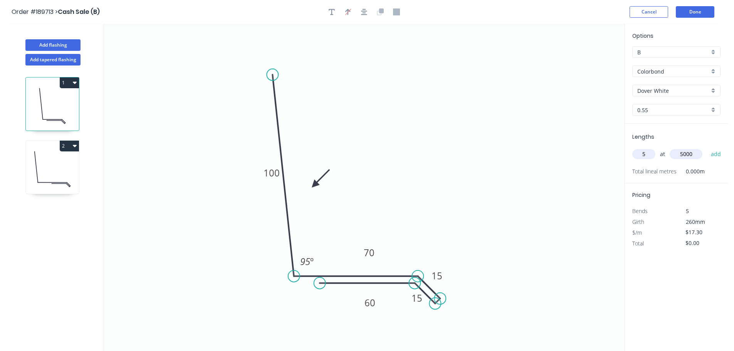
click at [707, 148] on button "add" at bounding box center [716, 154] width 18 height 13
click at [716, 167] on icon "button" at bounding box center [717, 170] width 7 height 9
type input "$0.00"
click at [649, 156] on input "text" at bounding box center [644, 154] width 23 height 10
type input "5"
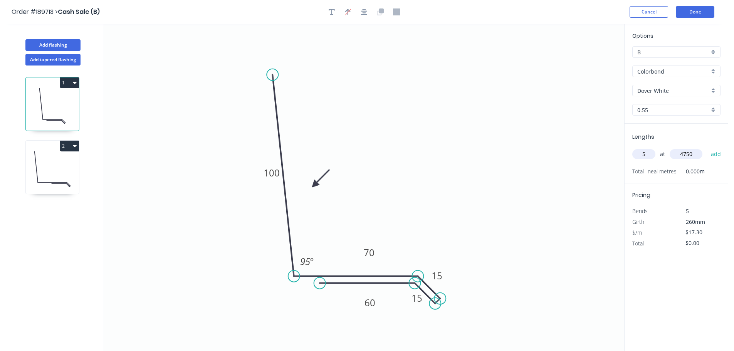
type input "4750"
click at [707, 148] on button "add" at bounding box center [716, 154] width 18 height 13
type input "$410.88"
click at [722, 170] on div "Lengths at add 5 at 4750mm Total lineal metres 23.750m" at bounding box center [677, 159] width 104 height 71
click at [649, 157] on input "text" at bounding box center [644, 154] width 23 height 10
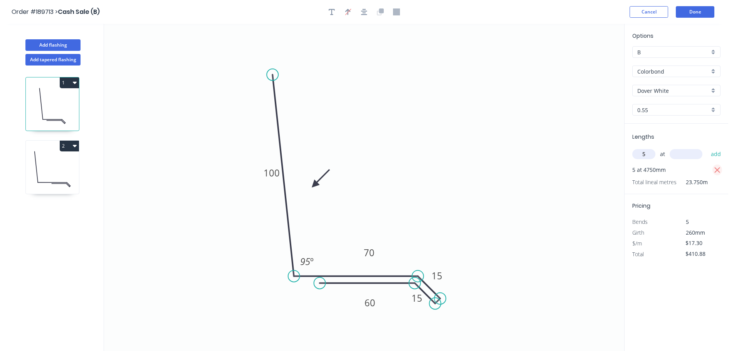
type input "5"
drag, startPoint x: 717, startPoint y: 168, endPoint x: 708, endPoint y: 170, distance: 9.5
click at [716, 169] on icon "button" at bounding box center [717, 170] width 7 height 9
type input "$0.00"
click at [681, 156] on input "text" at bounding box center [686, 154] width 33 height 10
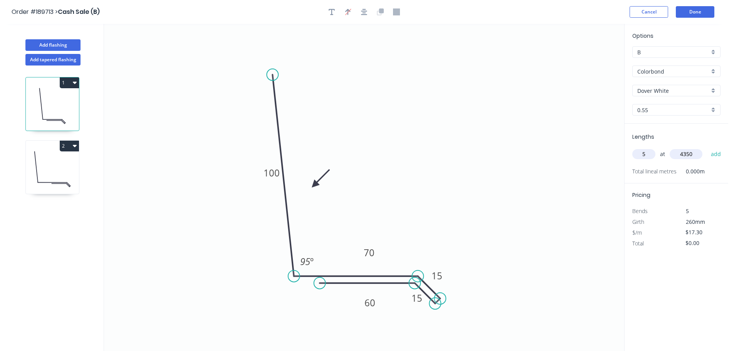
type input "4350"
click at [707, 148] on button "add" at bounding box center [716, 154] width 18 height 13
click at [717, 170] on icon "button" at bounding box center [718, 170] width 6 height 6
type input "$0.00"
click at [640, 159] on input "text" at bounding box center [644, 154] width 23 height 10
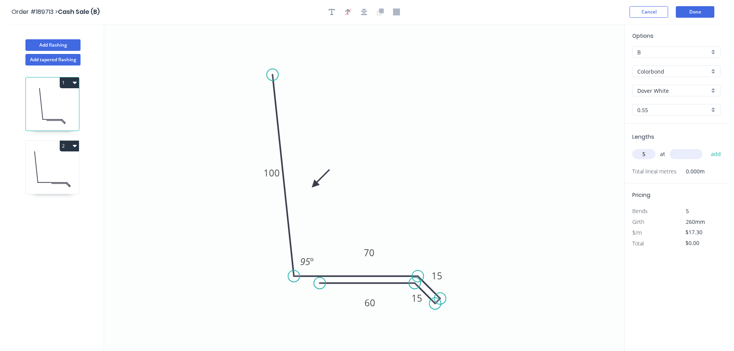
type input "5"
type input "4400"
click at [707, 148] on button "add" at bounding box center [716, 154] width 18 height 13
click at [714, 172] on icon "button" at bounding box center [717, 170] width 7 height 9
type input "$0.00"
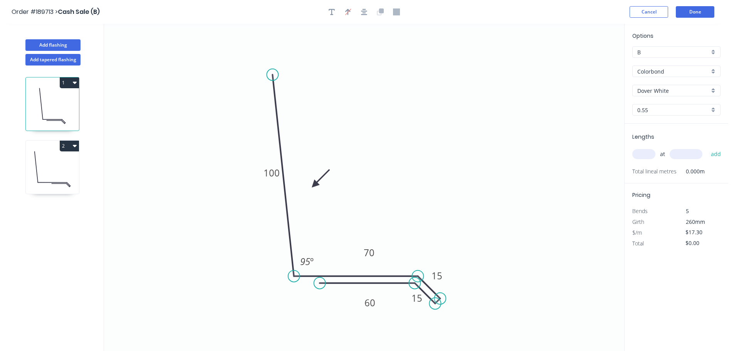
click at [642, 154] on input "text" at bounding box center [644, 154] width 23 height 10
type input "5"
type input "4500"
click at [707, 148] on button "add" at bounding box center [716, 154] width 18 height 13
drag, startPoint x: 722, startPoint y: 169, endPoint x: 676, endPoint y: 165, distance: 46.0
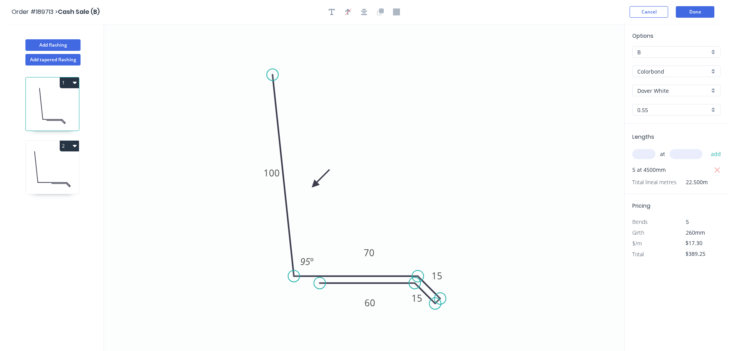
click at [721, 169] on button "button" at bounding box center [718, 170] width 10 height 11
type input "$0.00"
click at [652, 153] on input "text" at bounding box center [644, 154] width 23 height 10
type input "5"
type input "4600"
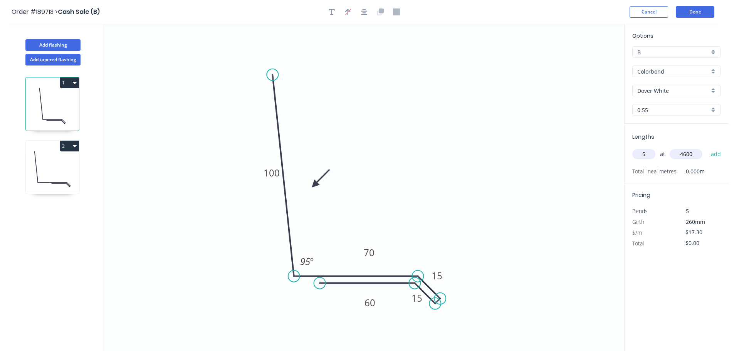
click at [707, 148] on button "add" at bounding box center [716, 154] width 18 height 13
click at [719, 169] on icon "button" at bounding box center [718, 170] width 6 height 6
type input "$0.00"
click at [641, 154] on input "text" at bounding box center [644, 154] width 23 height 10
type input "5"
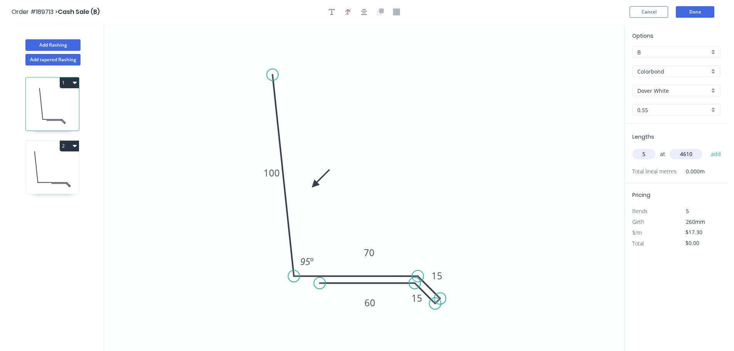
type input "4610"
click at [707, 148] on button "add" at bounding box center [716, 154] width 18 height 13
drag, startPoint x: 718, startPoint y: 174, endPoint x: 700, endPoint y: 169, distance: 18.8
click at [718, 174] on icon "button" at bounding box center [717, 170] width 7 height 9
type input "$0.00"
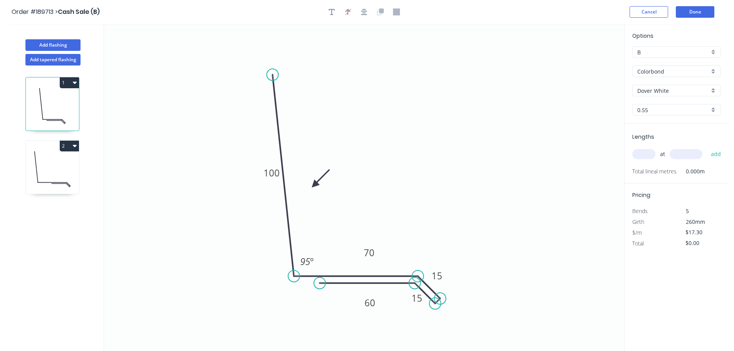
click at [641, 156] on input "text" at bounding box center [644, 154] width 23 height 10
type input "5"
type input "4620"
click at [707, 148] on button "add" at bounding box center [716, 154] width 18 height 13
click at [69, 155] on icon at bounding box center [52, 169] width 53 height 49
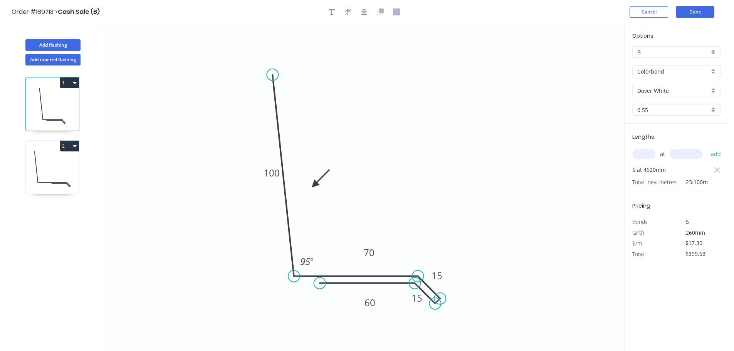
type input "$17.30"
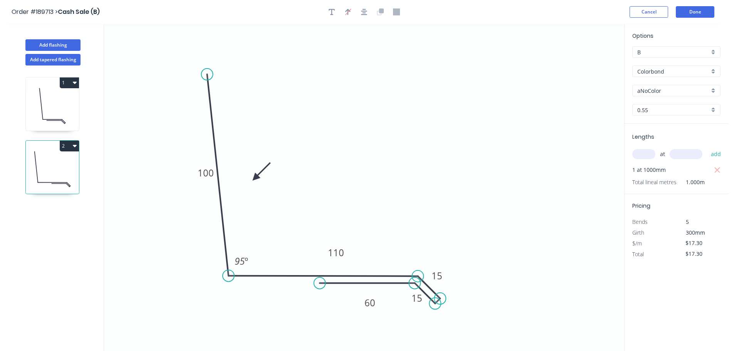
click at [665, 93] on input "aNoColor" at bounding box center [674, 91] width 72 height 8
click at [665, 144] on div "Dover White" at bounding box center [677, 147] width 88 height 13
type input "Dover White"
click at [719, 170] on icon "button" at bounding box center [718, 170] width 6 height 6
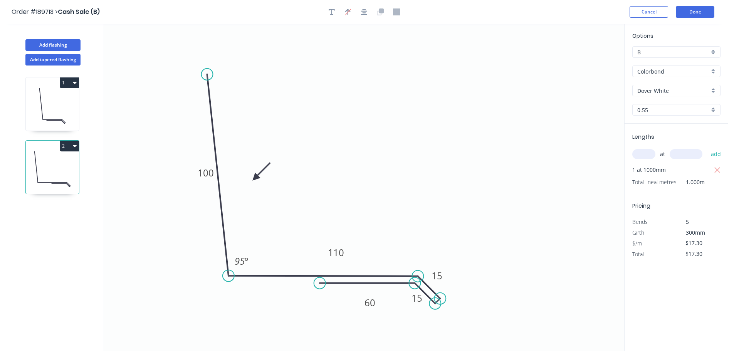
type input "$0.00"
click at [649, 155] on input "text" at bounding box center [644, 154] width 23 height 10
type input "2"
type input "5750"
click at [707, 148] on button "add" at bounding box center [716, 154] width 18 height 13
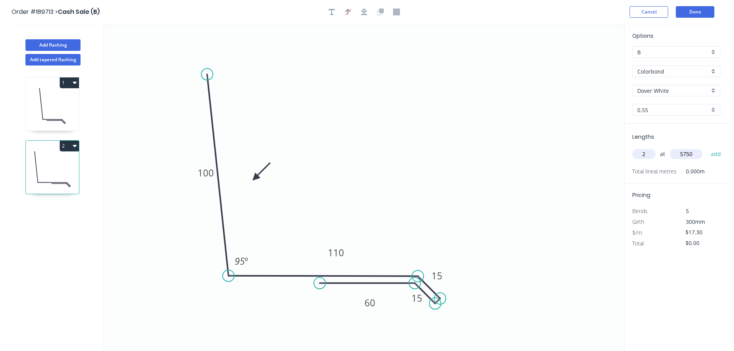
type input "$198.95"
click at [690, 14] on button "Done" at bounding box center [695, 12] width 39 height 12
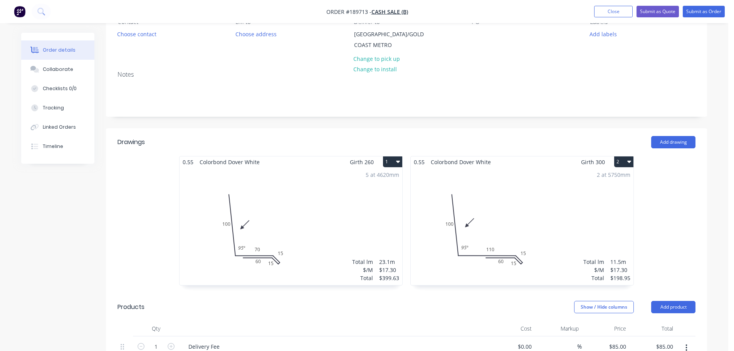
scroll to position [64, 0]
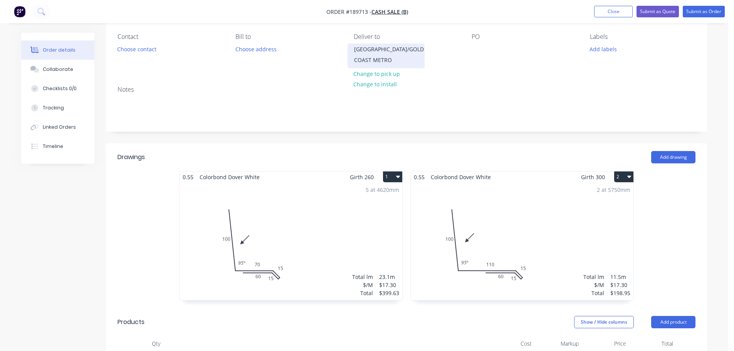
click at [379, 55] on div "BRISBANE/GOLD COAST METRO" at bounding box center [386, 55] width 64 height 22
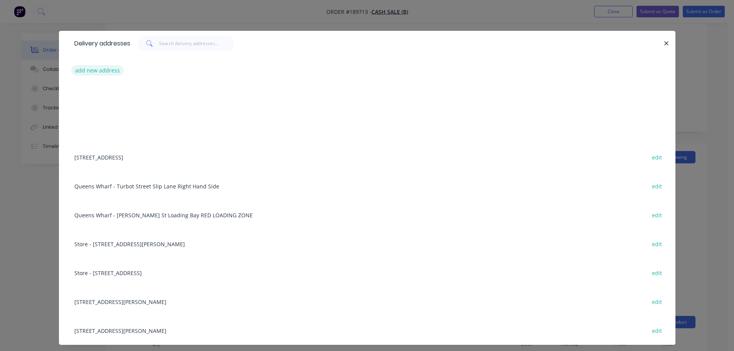
click at [94, 73] on button "add new address" at bounding box center [97, 70] width 53 height 10
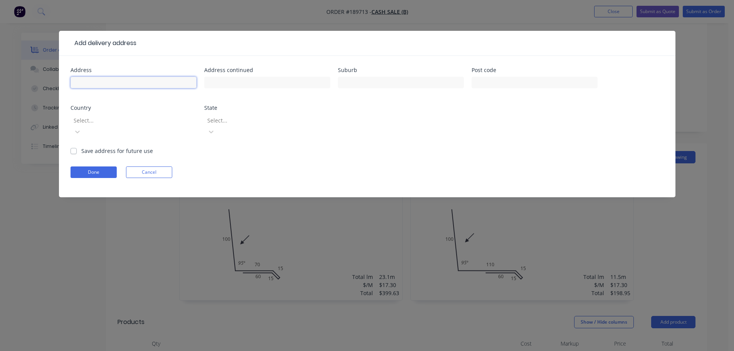
click at [105, 81] on input "text" at bounding box center [134, 83] width 126 height 12
click at [155, 85] on input "text" at bounding box center [134, 83] width 126 height 12
type input "7 Bride St"
type input "WYNNUM"
click button "Done" at bounding box center [94, 173] width 46 height 12
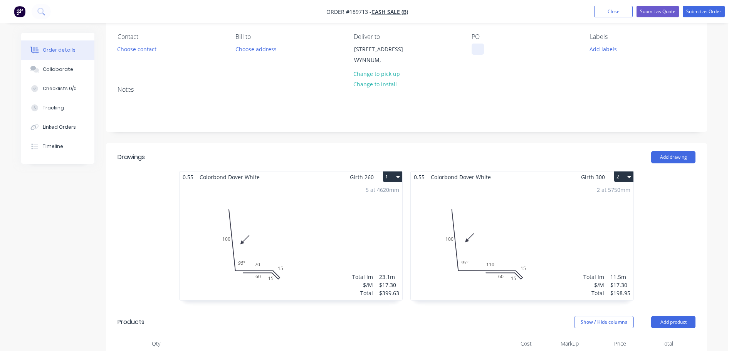
click at [474, 47] on div at bounding box center [478, 49] width 12 height 11
drag, startPoint x: 484, startPoint y: 59, endPoint x: 477, endPoint y: 60, distance: 7.7
click at [477, 60] on div "GW HOMES PO" at bounding box center [493, 53] width 42 height 19
click at [477, 137] on div "Created by Michael Created 14/08/25 Required 14/08/25 Assigned to Add team memb…" at bounding box center [406, 289] width 601 height 641
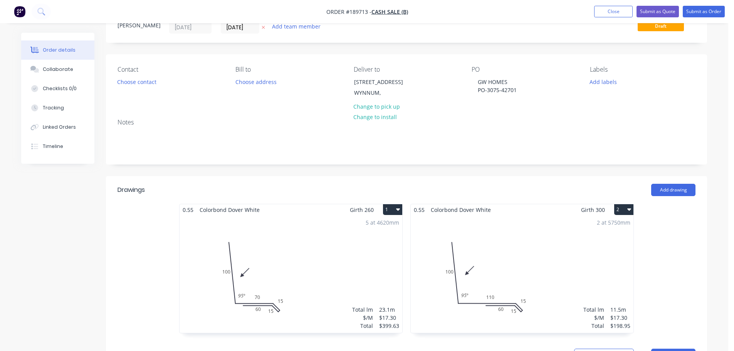
scroll to position [0, 0]
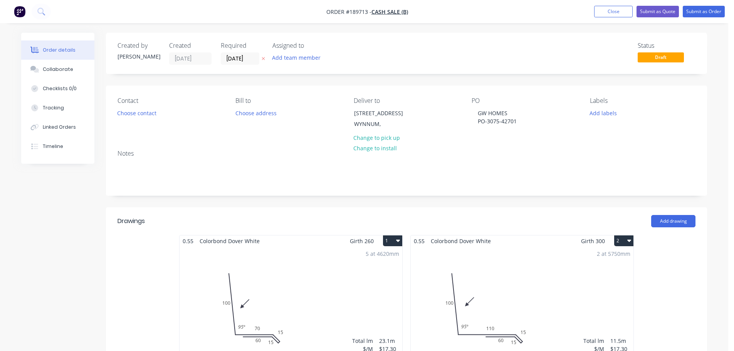
click at [264, 61] on icon at bounding box center [263, 58] width 3 height 5
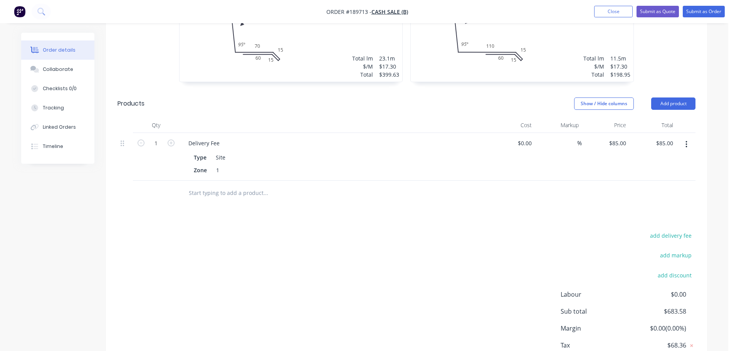
scroll to position [308, 0]
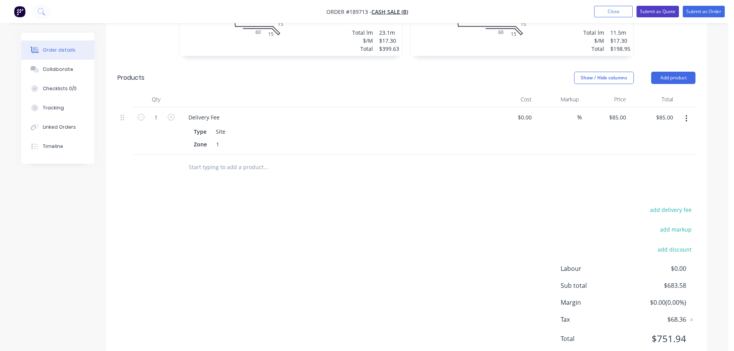
click at [665, 12] on button "Submit as Quote" at bounding box center [658, 12] width 42 height 12
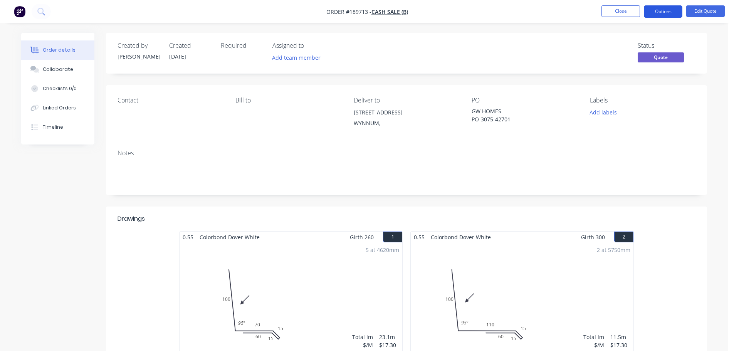
drag, startPoint x: 657, startPoint y: 7, endPoint x: 652, endPoint y: 17, distance: 11.4
click at [657, 7] on button "Options" at bounding box center [663, 11] width 39 height 12
click at [636, 39] on button "Quote" at bounding box center [640, 46] width 85 height 15
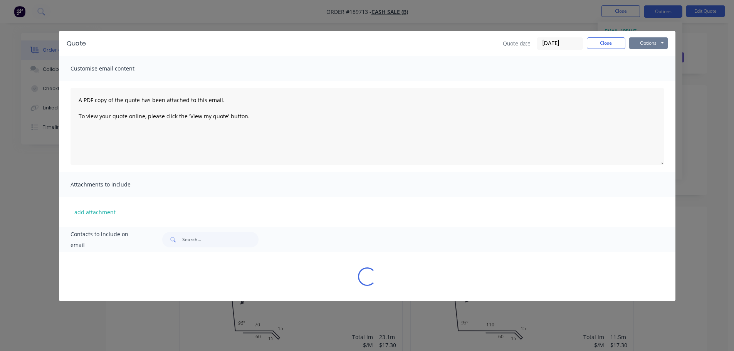
click at [637, 44] on button "Options" at bounding box center [649, 43] width 39 height 12
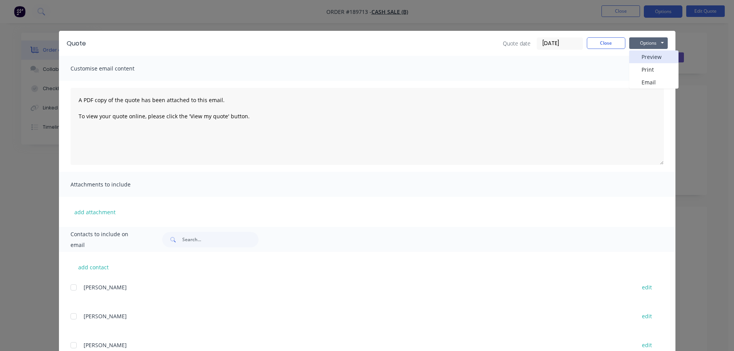
click at [640, 54] on button "Preview" at bounding box center [654, 57] width 49 height 13
click at [593, 43] on button "Close" at bounding box center [606, 43] width 39 height 12
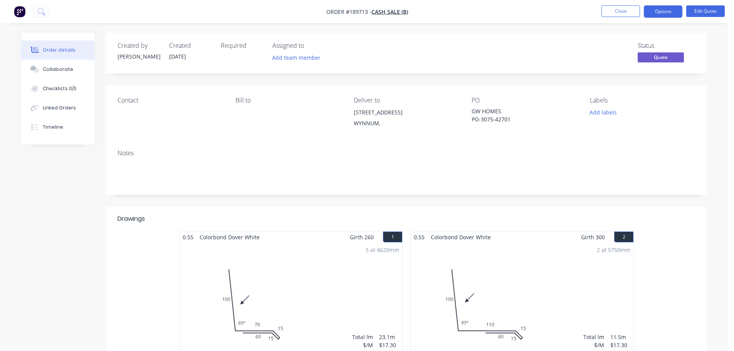
drag, startPoint x: 671, startPoint y: 10, endPoint x: 669, endPoint y: 19, distance: 9.5
click at [671, 12] on button "Options" at bounding box center [663, 11] width 39 height 12
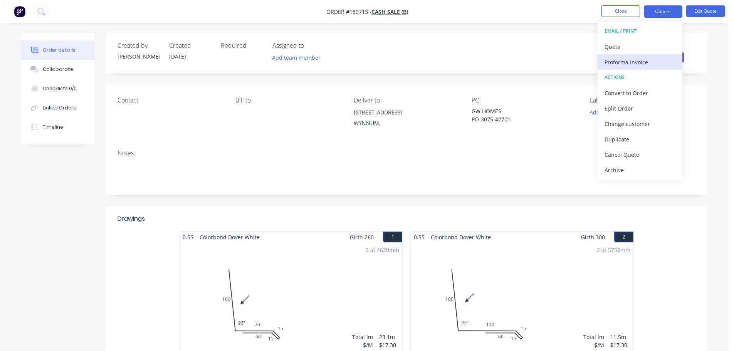
click at [628, 57] on div "Proforma Invoice" at bounding box center [640, 62] width 71 height 11
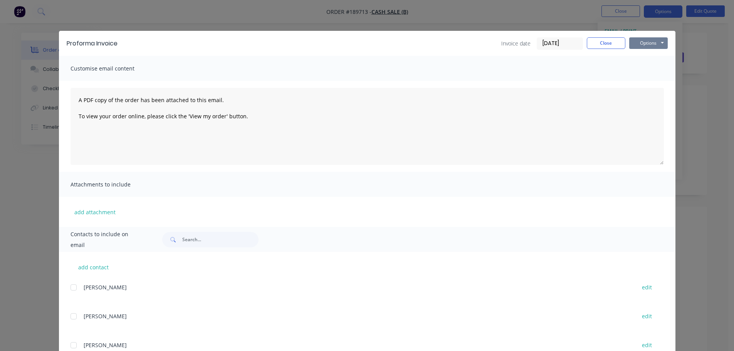
click at [635, 36] on div "Proforma Invoice Invoice date 14/08/25 Close Options Preview Print Email" at bounding box center [367, 43] width 617 height 25
click at [638, 45] on button "Options" at bounding box center [649, 43] width 39 height 12
click at [645, 55] on button "Preview" at bounding box center [654, 57] width 49 height 13
click at [602, 41] on button "Close" at bounding box center [606, 43] width 39 height 12
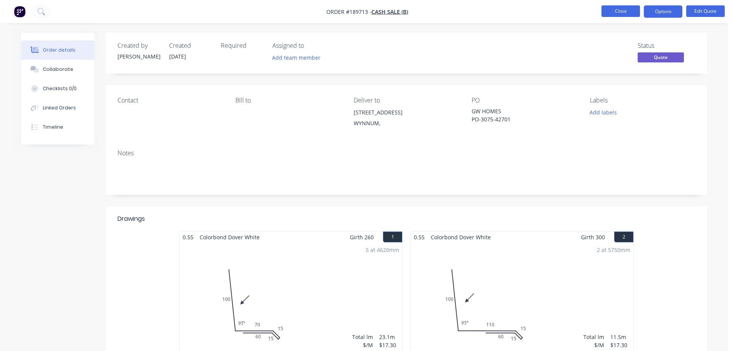
click at [613, 16] on button "Close" at bounding box center [621, 11] width 39 height 12
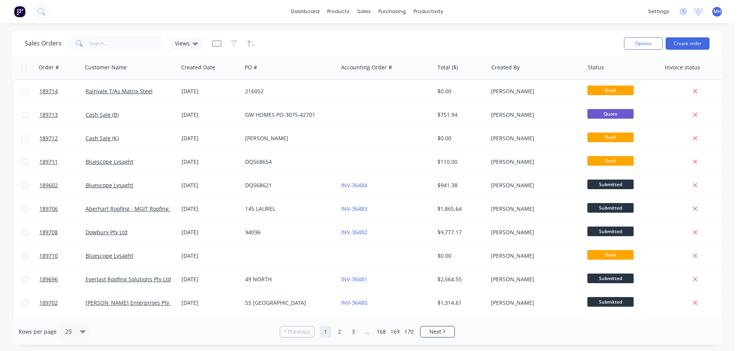
drag, startPoint x: 1, startPoint y: 158, endPoint x: 9, endPoint y: 147, distance: 13.0
click at [0, 158] on div "Sales Orders Views Options Create order Order # Customer Name Created Date PO #…" at bounding box center [367, 188] width 734 height 314
click at [379, 60] on link "Price Level Manager" at bounding box center [405, 67] width 102 height 15
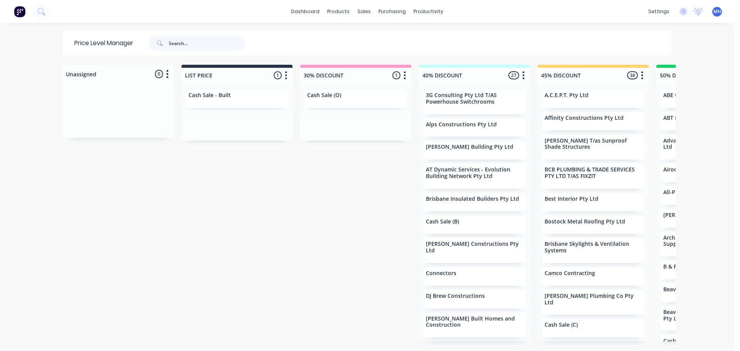
click at [206, 44] on input "text" at bounding box center [207, 42] width 76 height 15
type input "dowbury"
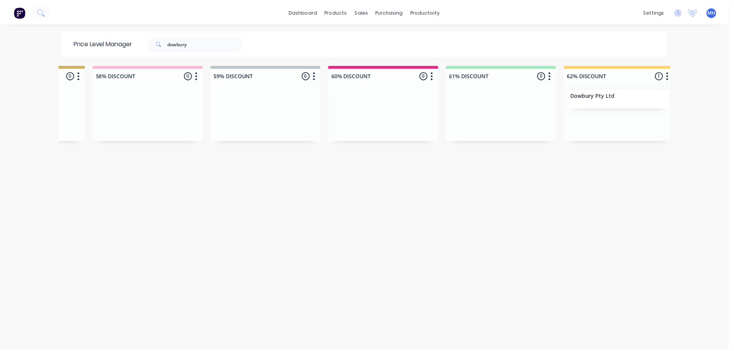
scroll to position [0, 1175]
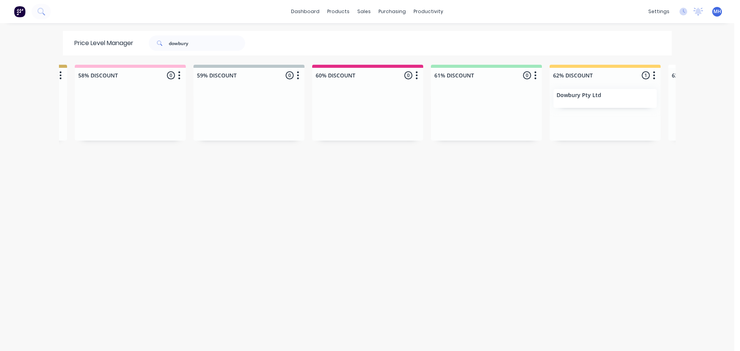
click at [487, 256] on div "Unassigned 0 Move all customers LIST PRICE 30% DISCOUNT 40% DISCOUNT 45% DISCOU…" at bounding box center [367, 208] width 617 height 286
click at [374, 38] on div "Sales Orders" at bounding box center [390, 37] width 32 height 7
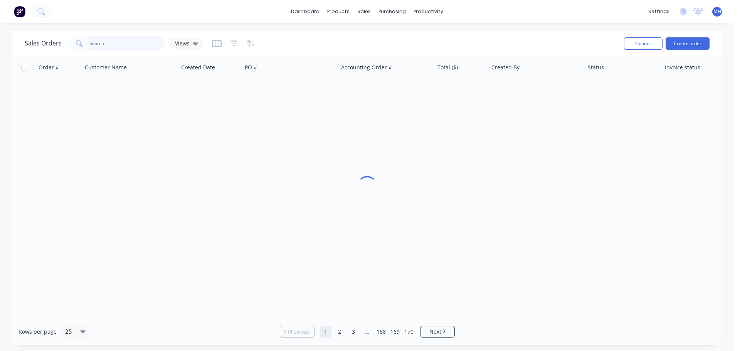
click at [147, 45] on input "text" at bounding box center [126, 43] width 75 height 15
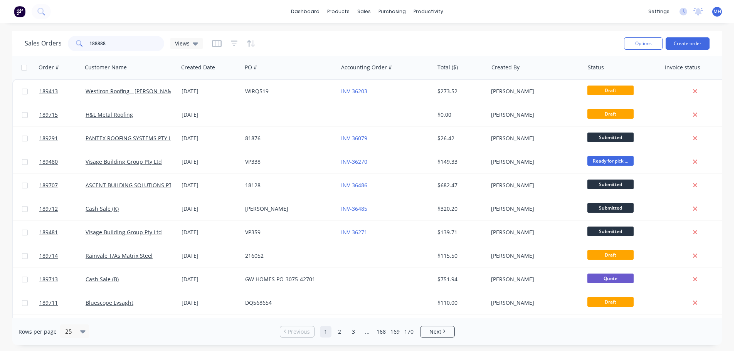
type input "188888"
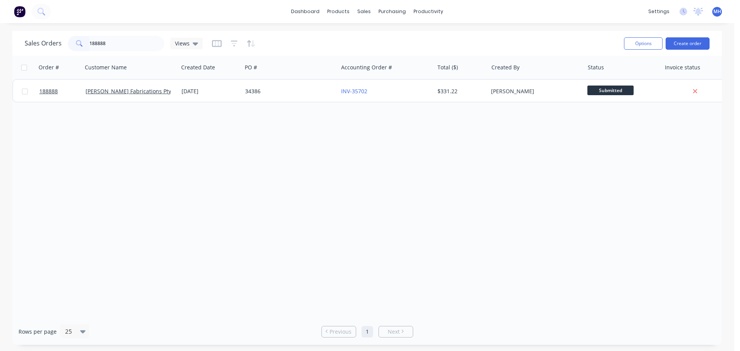
click at [268, 200] on div "Order # Customer Name Created Date PO # Accounting Order # Total ($) Created By…" at bounding box center [367, 187] width 710 height 263
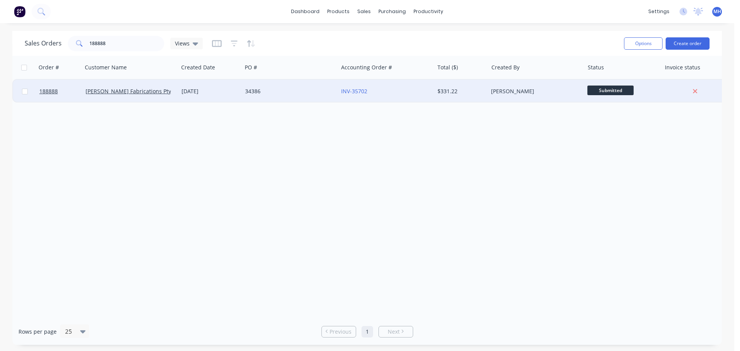
click at [296, 97] on div "34386" at bounding box center [290, 91] width 96 height 23
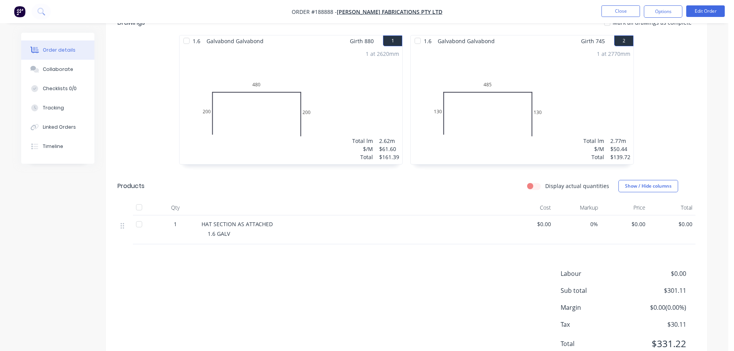
scroll to position [234, 0]
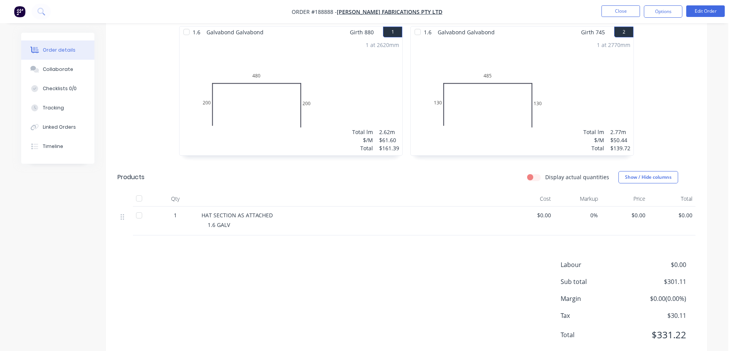
click at [376, 290] on div "Labour $0.00 Sub total $301.11 Margin $0.00 ( 0.00 %) Tax $30.11 Total $331.22" at bounding box center [407, 304] width 578 height 89
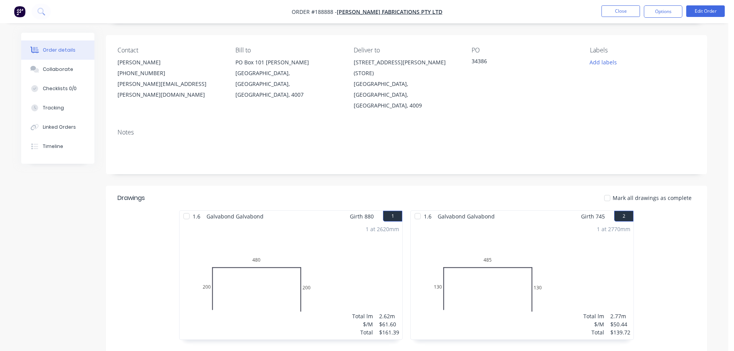
scroll to position [193, 0]
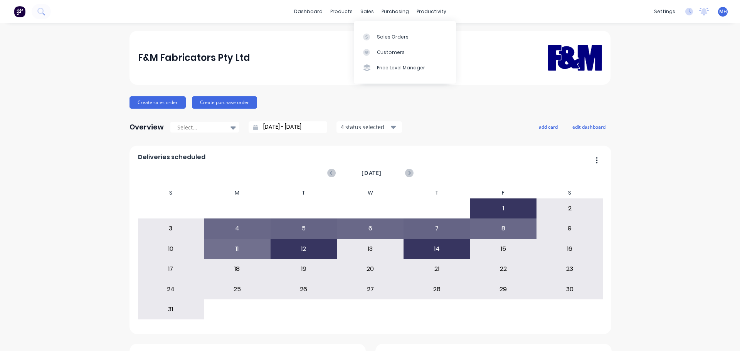
click at [371, 34] on div at bounding box center [369, 37] width 12 height 7
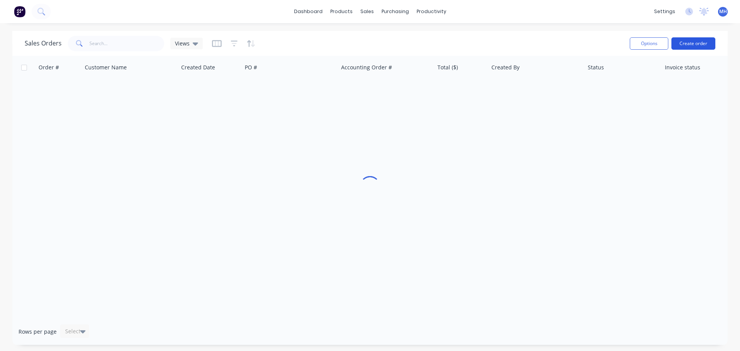
click at [684, 47] on button "Create order" at bounding box center [694, 43] width 44 height 12
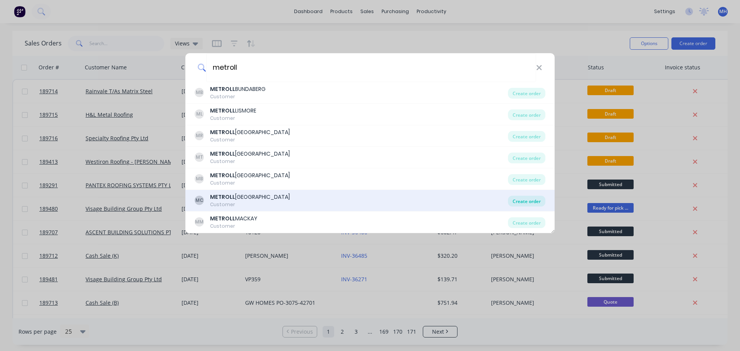
type input "metroll"
click at [517, 197] on div "Create order" at bounding box center [526, 201] width 37 height 11
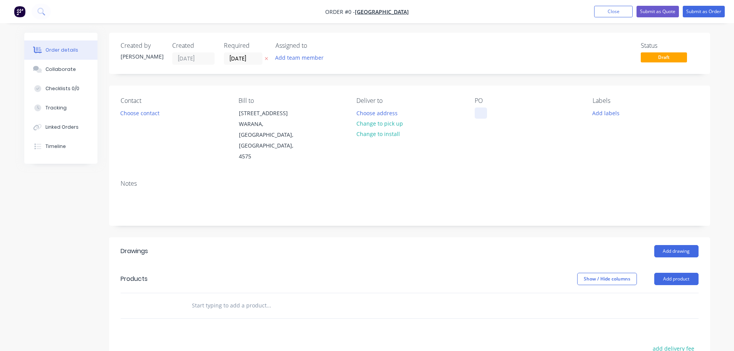
click at [485, 111] on div at bounding box center [481, 113] width 12 height 11
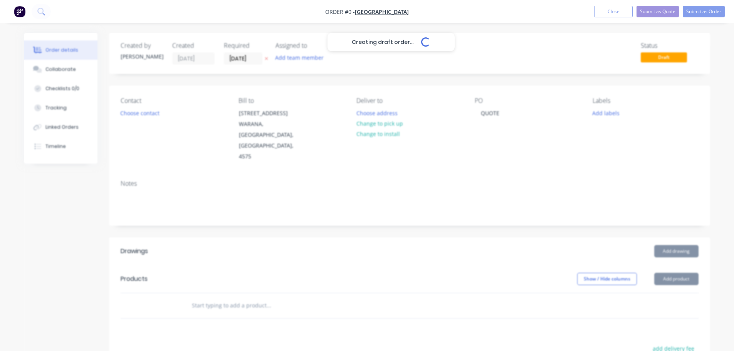
click at [292, 78] on div "Creating draft order... Loading... Order details Collaborate Checklists 0/0 Tra…" at bounding box center [368, 274] width 702 height 483
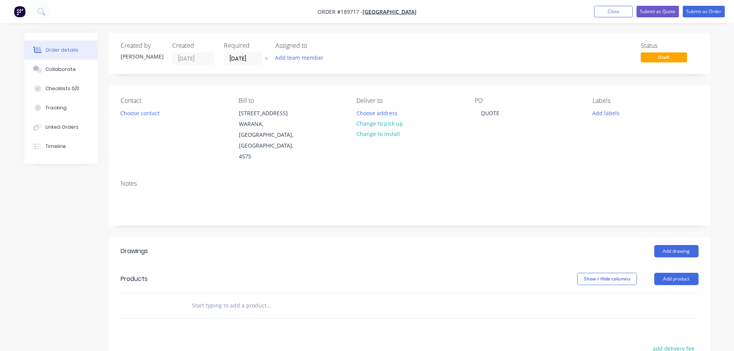
click at [266, 57] on icon at bounding box center [266, 58] width 3 height 5
click at [687, 273] on button "Add product" at bounding box center [677, 279] width 44 height 12
click at [679, 293] on div "Product catalogue" at bounding box center [662, 298] width 59 height 11
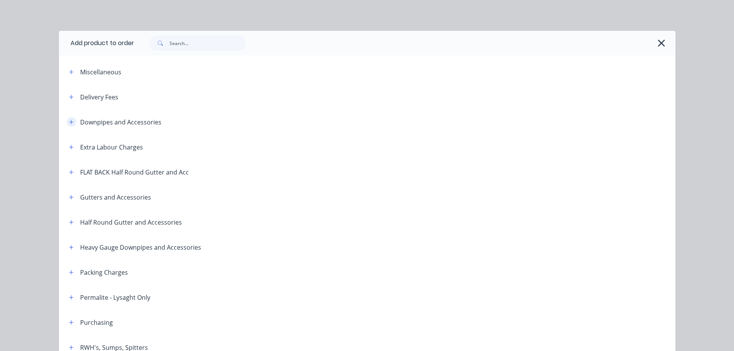
click at [67, 121] on button "button" at bounding box center [72, 122] width 10 height 10
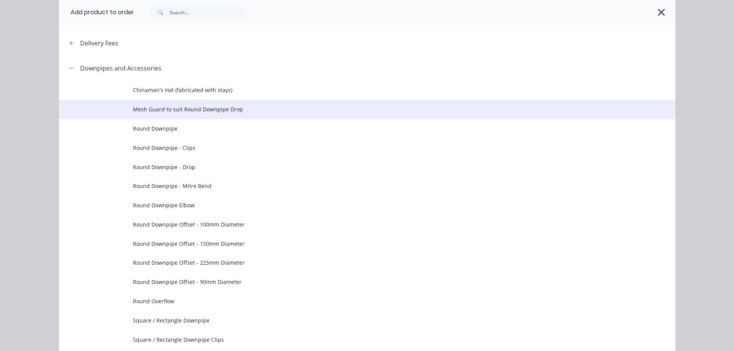
scroll to position [116, 0]
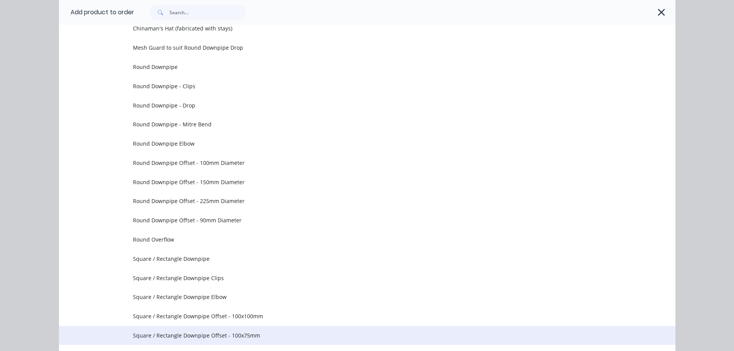
click at [242, 332] on span "Square / Rectangle Downpipe Offset - 100x75mm" at bounding box center [350, 336] width 434 height 8
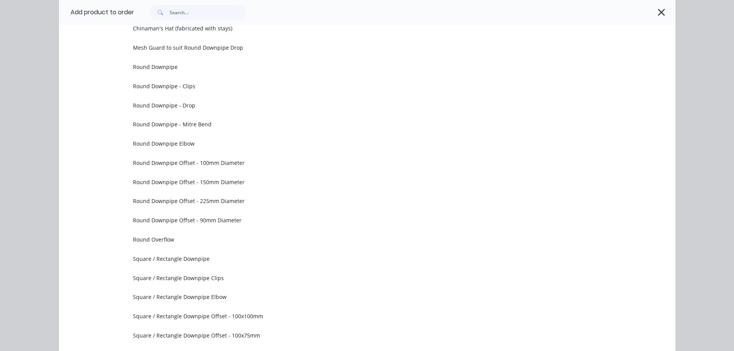
scroll to position [0, 0]
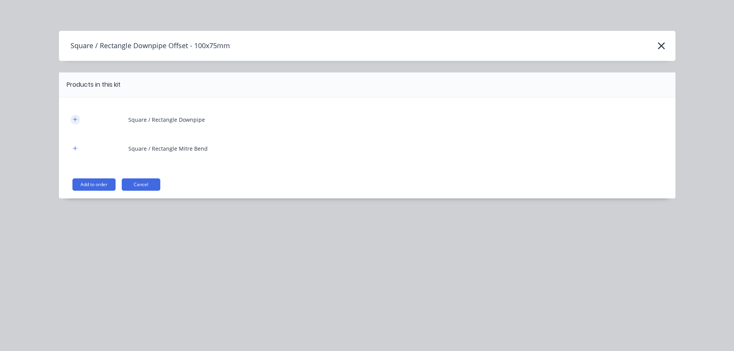
click at [76, 119] on icon "button" at bounding box center [75, 119] width 5 height 5
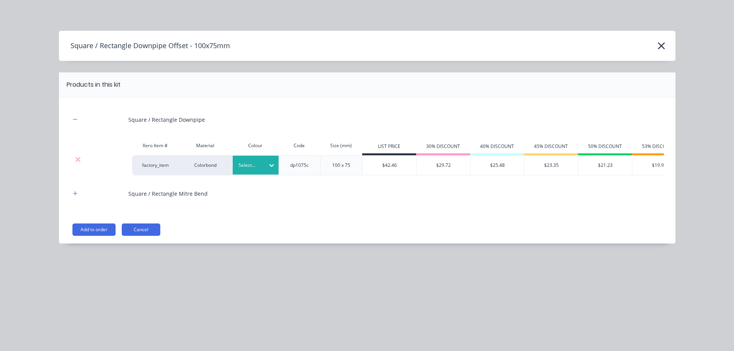
click at [262, 168] on div "Select..." at bounding box center [249, 165] width 32 height 10
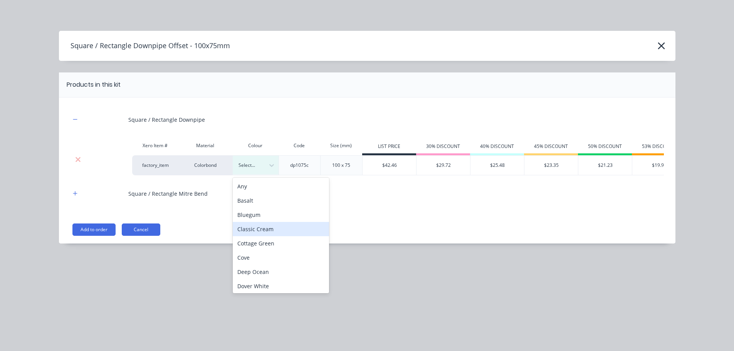
click at [275, 224] on div "Classic Cream" at bounding box center [281, 229] width 96 height 14
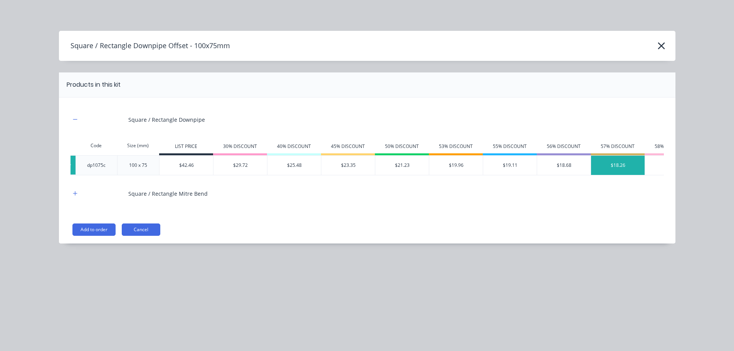
scroll to position [0, 175]
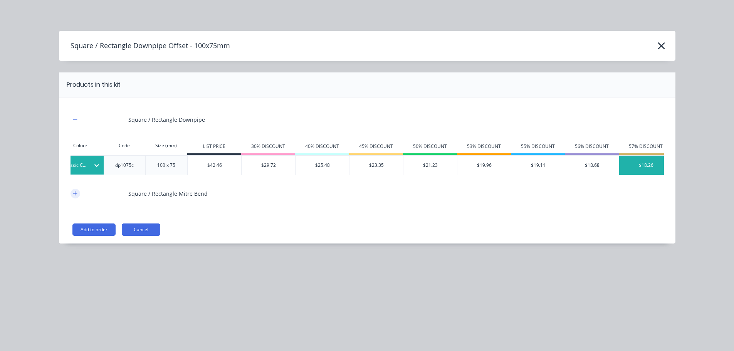
click at [76, 196] on icon "button" at bounding box center [75, 193] width 5 height 5
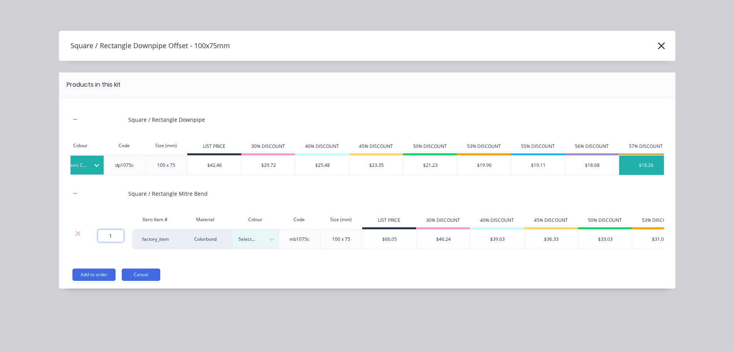
click at [116, 242] on input "1" at bounding box center [111, 236] width 26 height 12
type input "2"
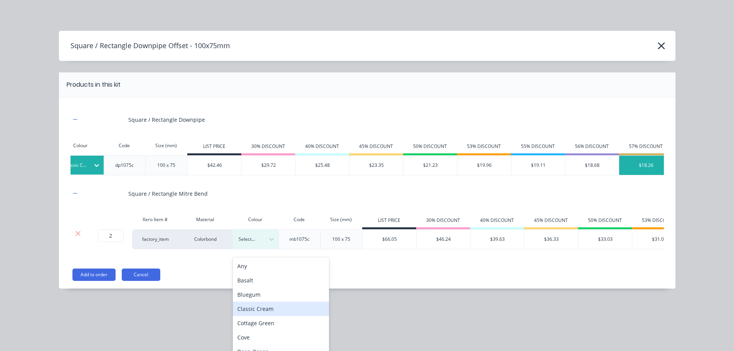
click at [276, 306] on div "Classic Cream" at bounding box center [281, 309] width 96 height 14
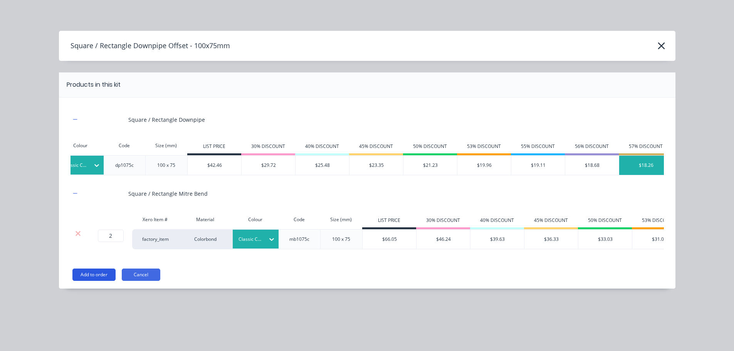
click at [97, 281] on button "Add to order" at bounding box center [93, 275] width 43 height 12
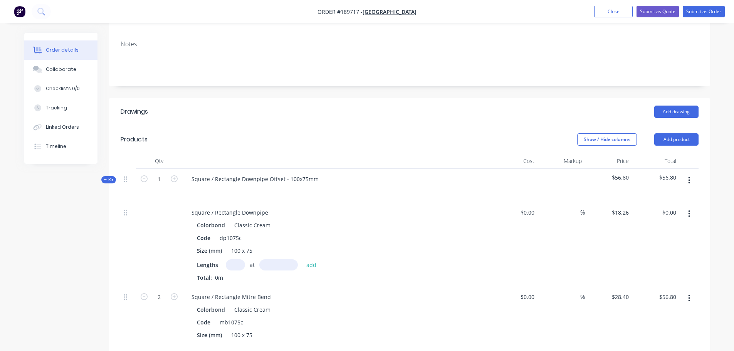
scroll to position [141, 0]
click at [241, 258] on input "text" at bounding box center [235, 263] width 19 height 11
type input "1"
type input "1800"
click at [303, 258] on button "add" at bounding box center [312, 263] width 18 height 10
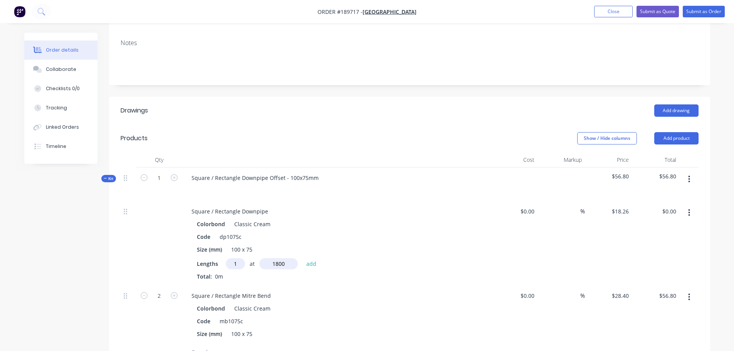
type input "$32.87"
click at [272, 132] on div "Show / Hide columns Add product" at bounding box center [470, 138] width 455 height 12
drag, startPoint x: 192, startPoint y: 169, endPoint x: 200, endPoint y: 169, distance: 7.3
click at [193, 184] on div at bounding box center [198, 189] width 12 height 11
click at [200, 184] on div at bounding box center [198, 189] width 12 height 11
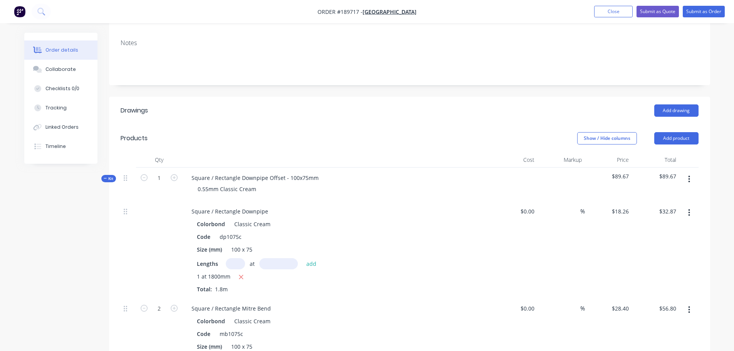
click at [258, 132] on div "Show / Hide columns Add product" at bounding box center [470, 138] width 455 height 12
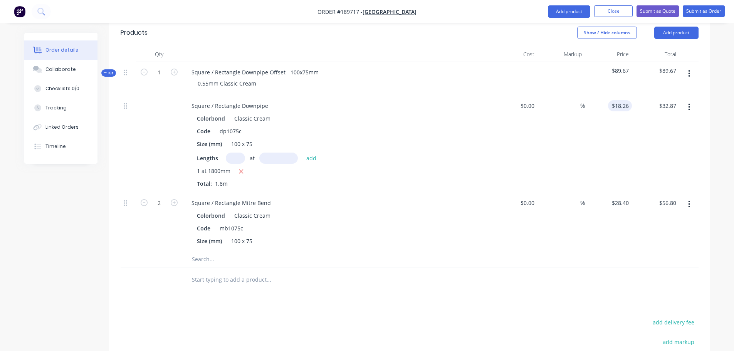
scroll to position [218, 0]
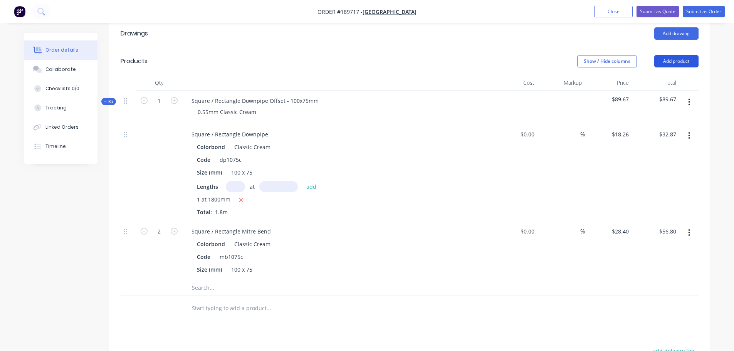
click at [677, 55] on button "Add product" at bounding box center [677, 61] width 44 height 12
click at [670, 75] on div "Product catalogue" at bounding box center [662, 80] width 59 height 11
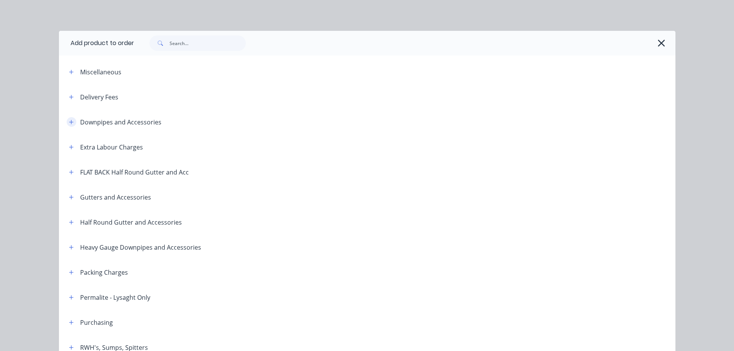
click at [69, 121] on icon "button" at bounding box center [71, 122] width 5 height 5
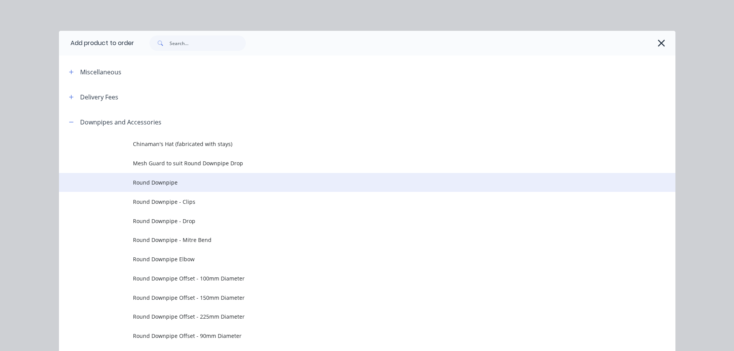
click at [192, 183] on span "Round Downpipe" at bounding box center [350, 182] width 434 height 8
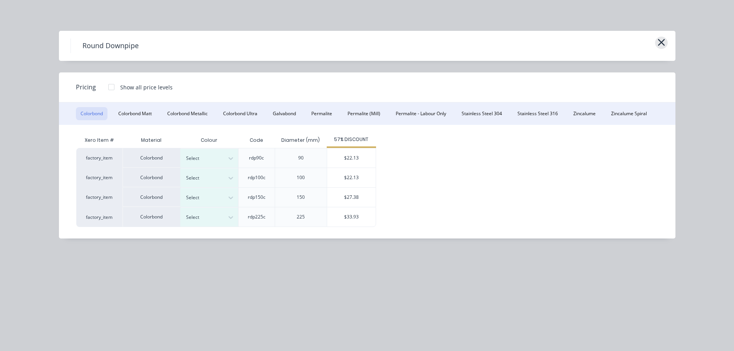
click at [659, 42] on icon "button" at bounding box center [662, 42] width 8 height 11
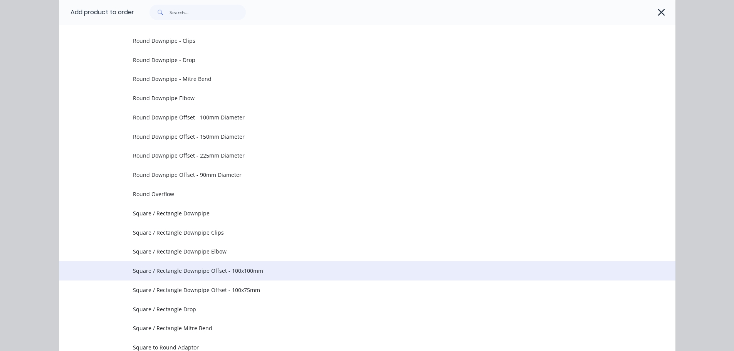
scroll to position [225, 0]
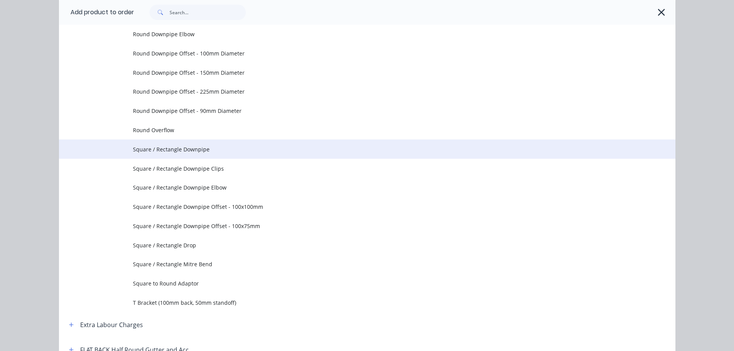
click at [206, 151] on span "Square / Rectangle Downpipe" at bounding box center [350, 149] width 434 height 8
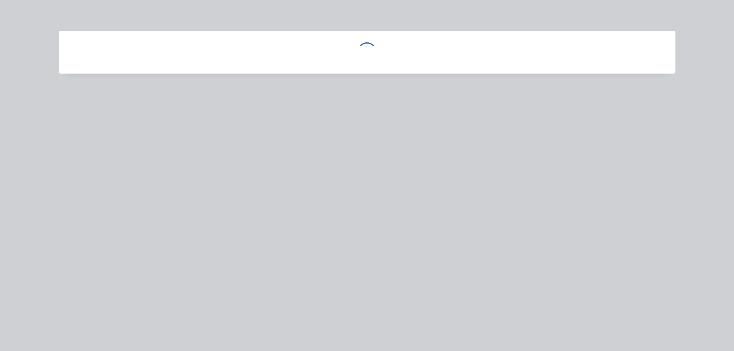
scroll to position [0, 0]
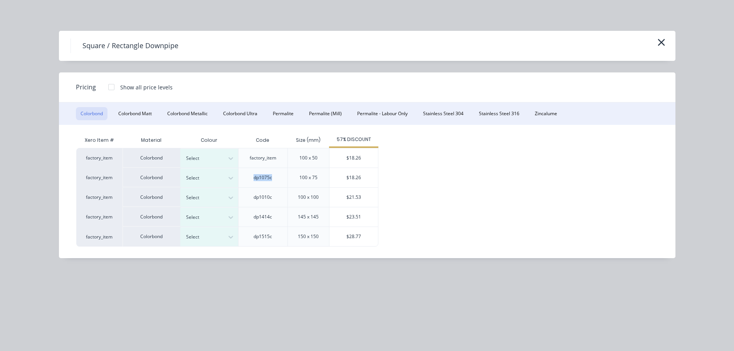
drag, startPoint x: 253, startPoint y: 177, endPoint x: 275, endPoint y: 178, distance: 22.8
click at [275, 178] on div "dp1075c" at bounding box center [263, 177] width 31 height 19
drag, startPoint x: 266, startPoint y: 141, endPoint x: 252, endPoint y: 143, distance: 14.8
click at [254, 141] on div "Code" at bounding box center [263, 140] width 26 height 19
drag, startPoint x: 268, startPoint y: 177, endPoint x: 276, endPoint y: 177, distance: 8.9
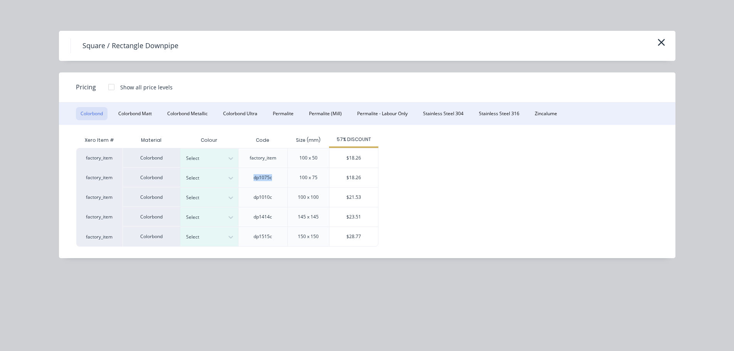
click at [275, 177] on div "dp1075c" at bounding box center [263, 177] width 31 height 19
click at [274, 178] on div "dp1075c" at bounding box center [263, 177] width 31 height 19
click at [661, 44] on icon "button" at bounding box center [661, 42] width 7 height 7
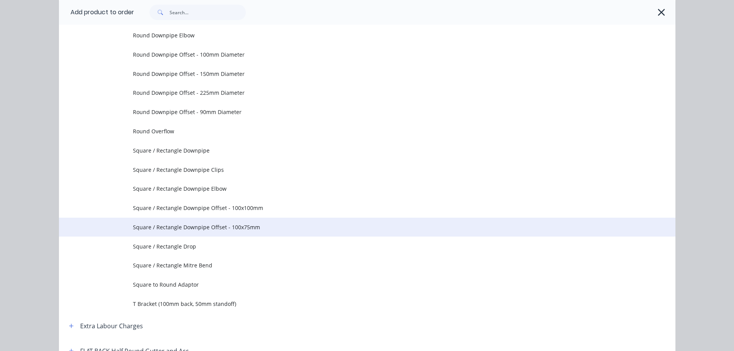
scroll to position [187, 0]
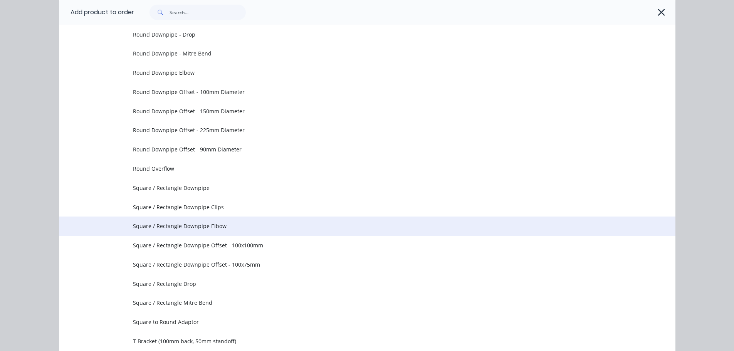
click at [229, 224] on span "Square / Rectangle Downpipe Elbow" at bounding box center [350, 226] width 434 height 8
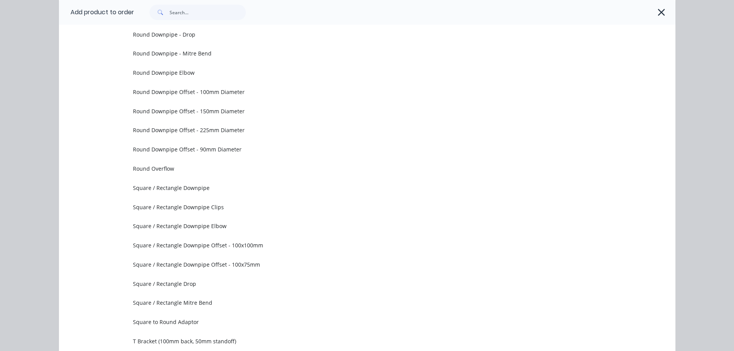
scroll to position [0, 0]
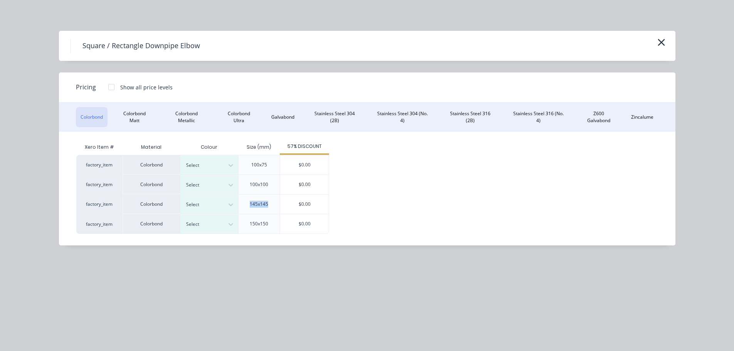
drag, startPoint x: 248, startPoint y: 206, endPoint x: 268, endPoint y: 205, distance: 20.9
click at [268, 205] on div "145x145" at bounding box center [259, 204] width 31 height 19
click at [388, 201] on div "factory_item Colorbond Select 100x75 $0.00 factory_item Colorbond Select 100x10…" at bounding box center [361, 194] width 571 height 79
drag, startPoint x: 249, startPoint y: 206, endPoint x: 278, endPoint y: 205, distance: 29.0
click at [279, 204] on div "145x145" at bounding box center [259, 204] width 42 height 20
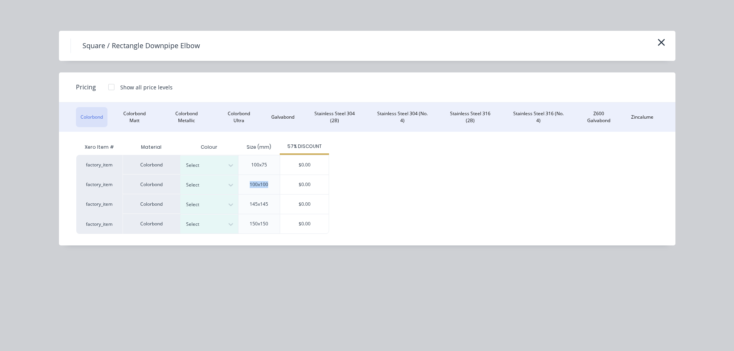
drag, startPoint x: 259, startPoint y: 184, endPoint x: 270, endPoint y: 184, distance: 10.4
click at [270, 184] on div "100x100" at bounding box center [259, 184] width 31 height 19
click at [258, 207] on div "145x145" at bounding box center [259, 204] width 19 height 7
click at [265, 202] on div "145x145" at bounding box center [259, 204] width 19 height 7
click at [263, 202] on div "145x145" at bounding box center [259, 204] width 19 height 7
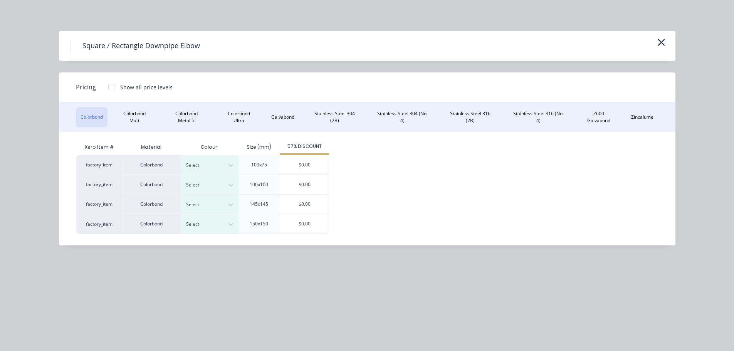
click at [262, 185] on div "100x100" at bounding box center [259, 184] width 19 height 7
click at [256, 204] on div "145x145" at bounding box center [259, 204] width 19 height 7
click at [262, 205] on div "145x145" at bounding box center [259, 204] width 19 height 7
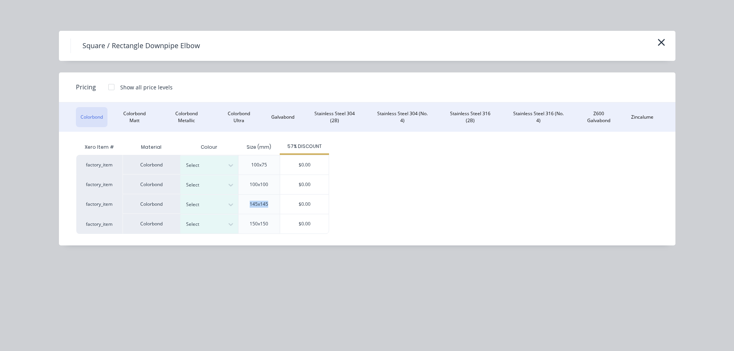
click at [262, 205] on div "145x145" at bounding box center [259, 204] width 19 height 7
click at [256, 206] on div "145x145" at bounding box center [259, 204] width 19 height 7
click at [255, 207] on div "145x145" at bounding box center [259, 204] width 19 height 7
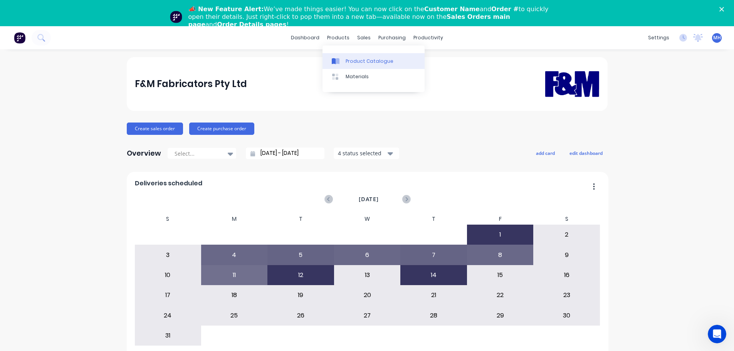
click at [347, 61] on div "Product Catalogue" at bounding box center [370, 61] width 48 height 7
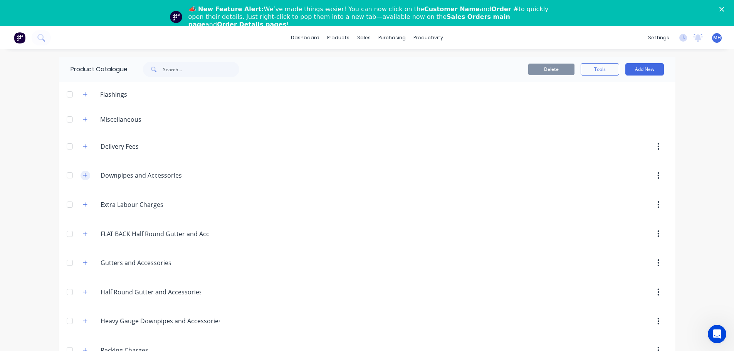
click at [85, 175] on button "button" at bounding box center [86, 176] width 10 height 10
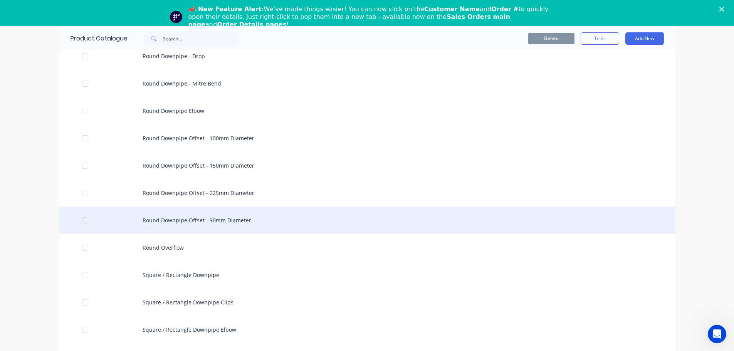
scroll to position [308, 0]
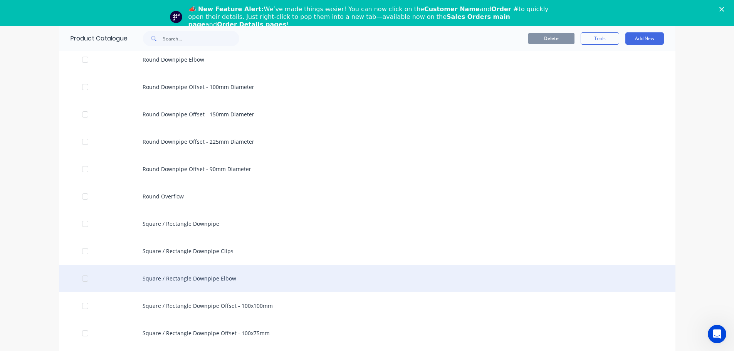
click at [232, 278] on div "Square / Rectangle Downpipe Elbow" at bounding box center [367, 278] width 617 height 27
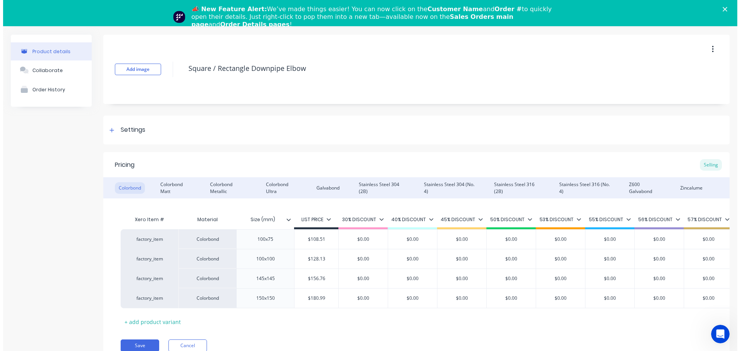
scroll to position [37, 0]
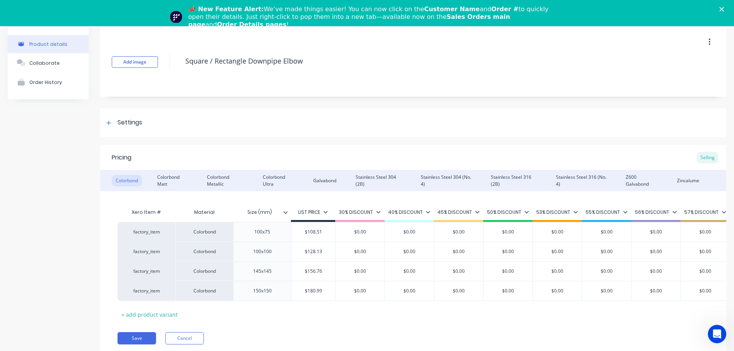
click at [285, 210] on icon at bounding box center [285, 212] width 5 height 5
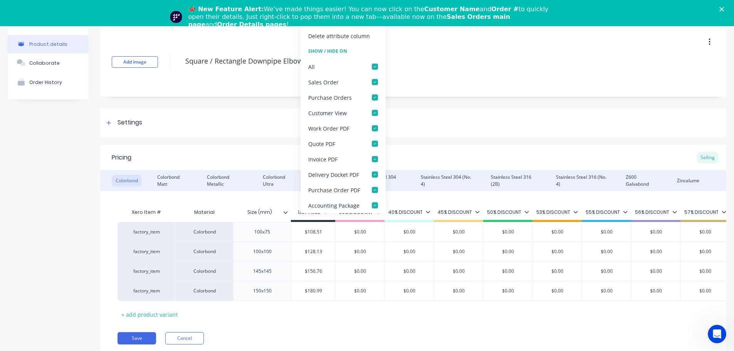
click at [724, 8] on icon "Close" at bounding box center [722, 9] width 5 height 5
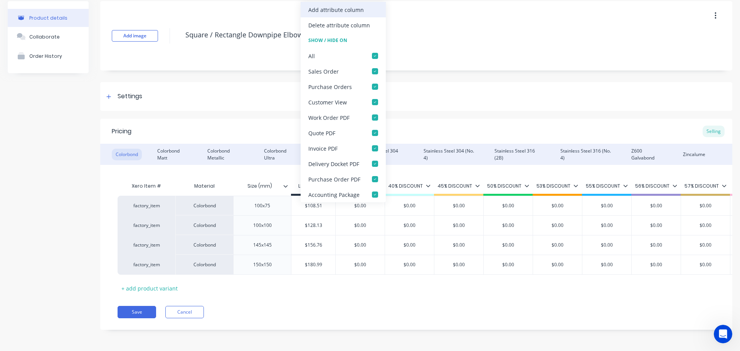
click at [354, 12] on div "Add attribute column" at bounding box center [336, 10] width 56 height 8
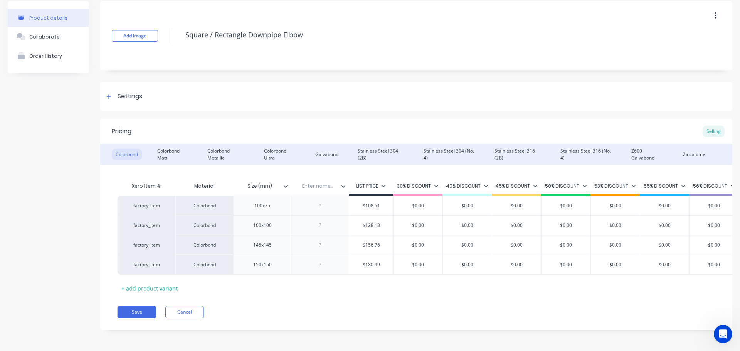
click at [316, 183] on input "text" at bounding box center [317, 186] width 53 height 7
click at [321, 201] on div at bounding box center [320, 206] width 39 height 10
click at [320, 221] on div at bounding box center [320, 226] width 39 height 10
click at [319, 245] on div at bounding box center [320, 245] width 58 height 20
click at [318, 260] on div at bounding box center [320, 265] width 39 height 10
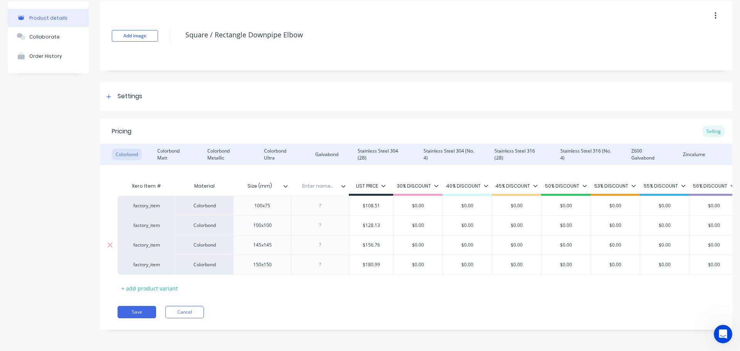
click at [320, 240] on div at bounding box center [320, 245] width 39 height 10
click at [321, 221] on div at bounding box center [320, 226] width 39 height 10
click at [323, 202] on div at bounding box center [320, 206] width 39 height 10
click at [336, 119] on div "Pricing Selling" at bounding box center [416, 131] width 632 height 25
click at [346, 183] on div at bounding box center [346, 186] width 5 height 7
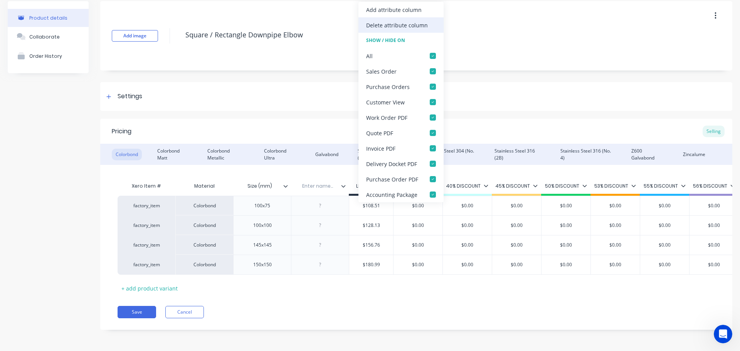
click at [385, 27] on div "Delete attribute column" at bounding box center [397, 25] width 62 height 8
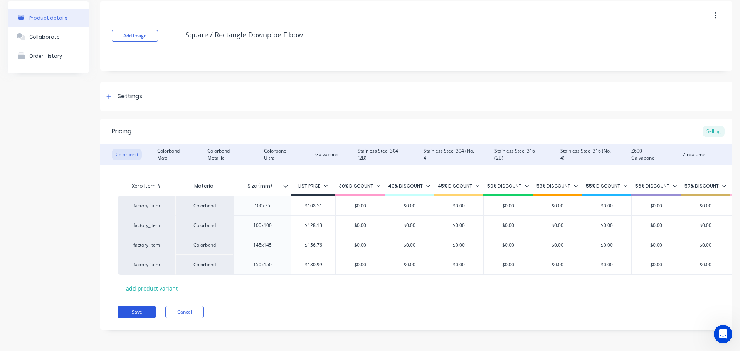
click at [141, 314] on button "Save" at bounding box center [137, 312] width 39 height 12
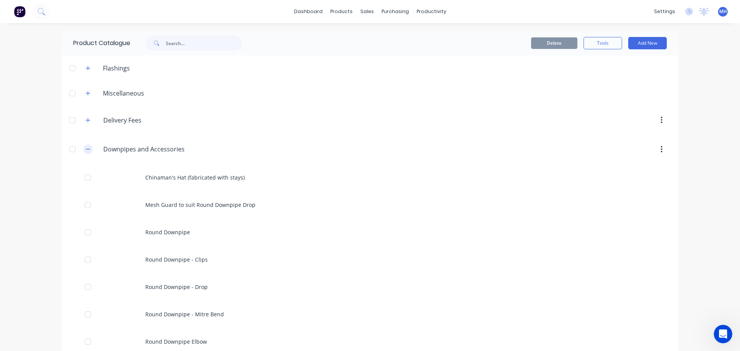
click at [86, 149] on icon "button" at bounding box center [88, 148] width 5 height 5
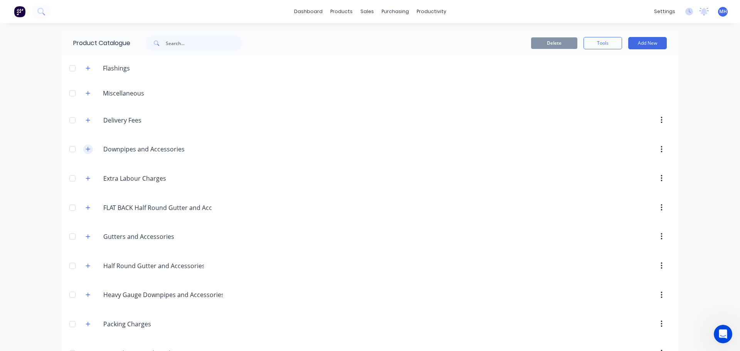
click at [86, 148] on icon "button" at bounding box center [88, 148] width 5 height 5
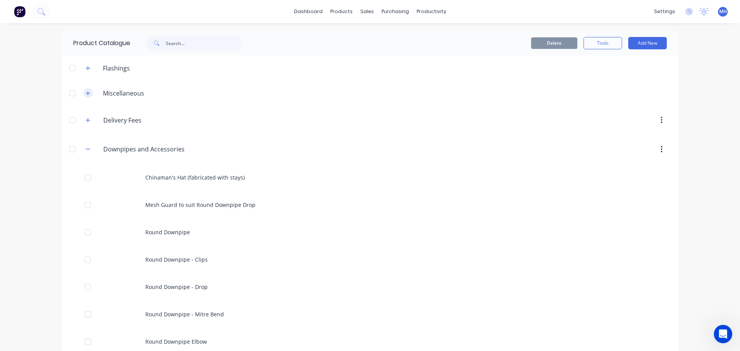
click at [88, 91] on button "button" at bounding box center [88, 93] width 10 height 10
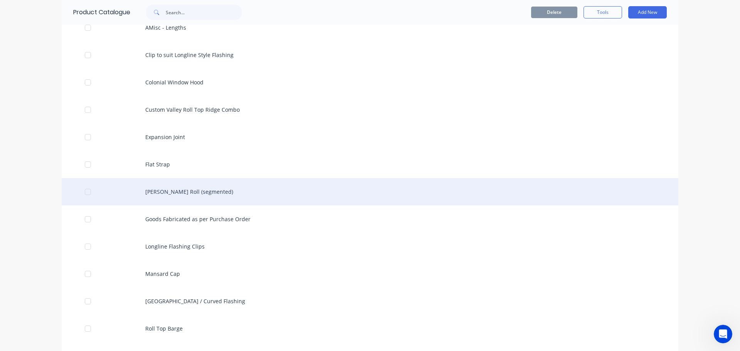
scroll to position [77, 0]
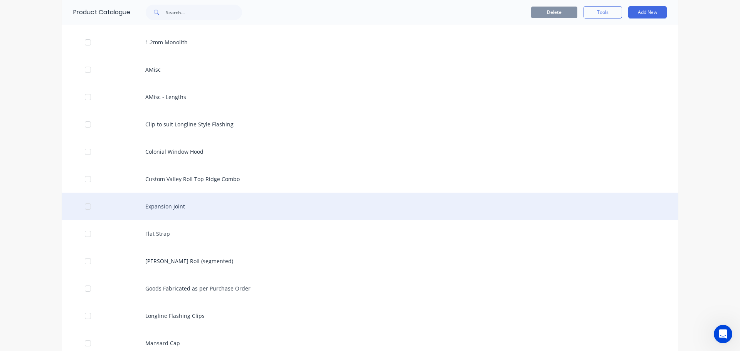
click at [205, 206] on div "Expansion Joint" at bounding box center [370, 206] width 617 height 27
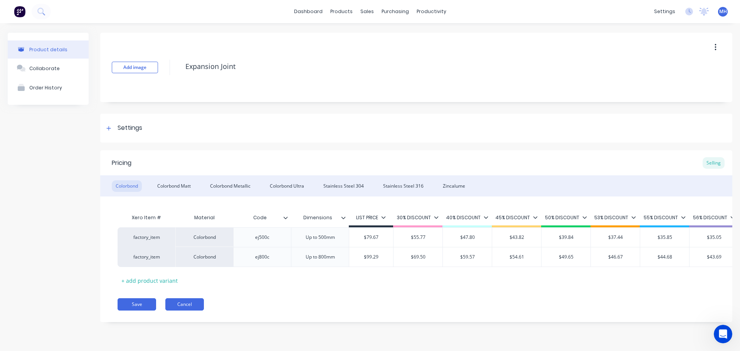
click at [185, 308] on button "Cancel" at bounding box center [184, 304] width 39 height 12
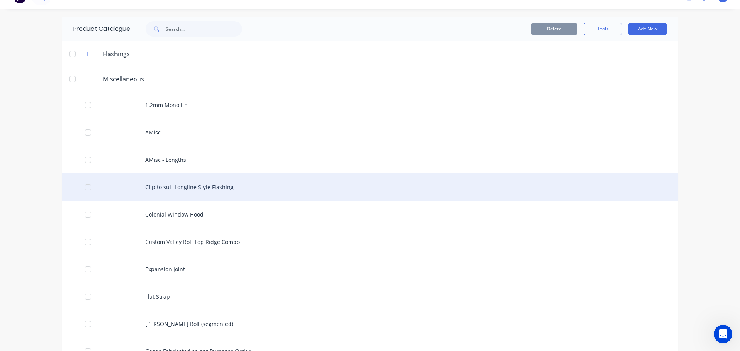
scroll to position [39, 0]
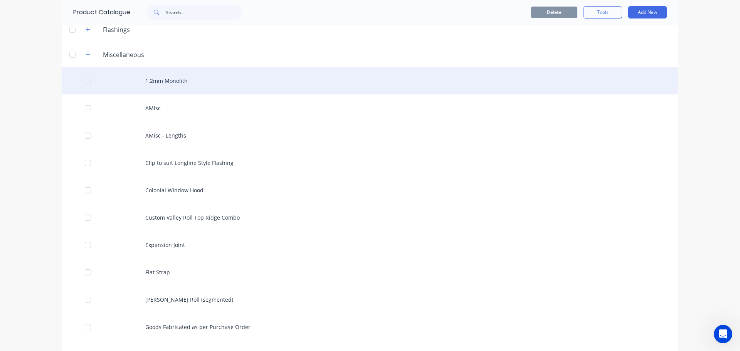
click at [204, 82] on div "1.2mm Monolith" at bounding box center [370, 80] width 617 height 27
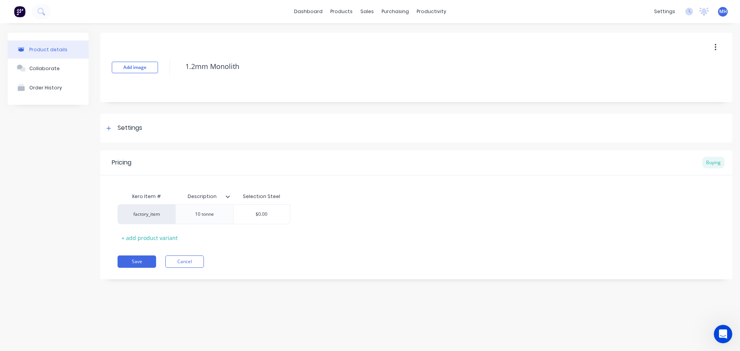
drag, startPoint x: 712, startPoint y: 45, endPoint x: 711, endPoint y: 55, distance: 10.1
click at [712, 45] on button "button" at bounding box center [716, 47] width 18 height 14
click at [699, 81] on div "Delete" at bounding box center [687, 82] width 59 height 11
type textarea "x"
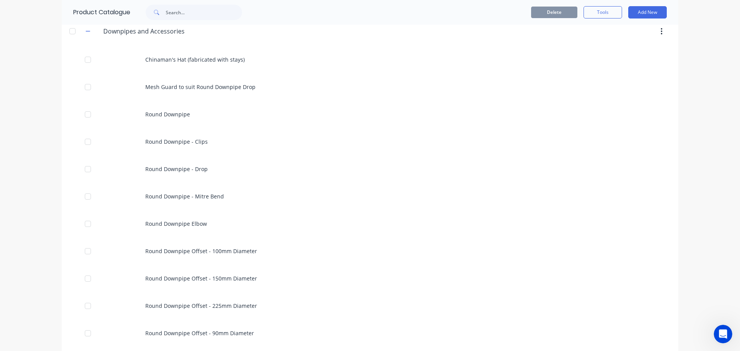
scroll to position [424, 0]
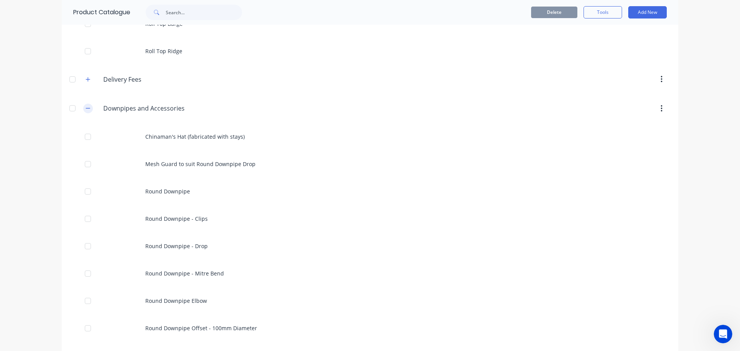
click at [86, 110] on icon "button" at bounding box center [88, 108] width 5 height 5
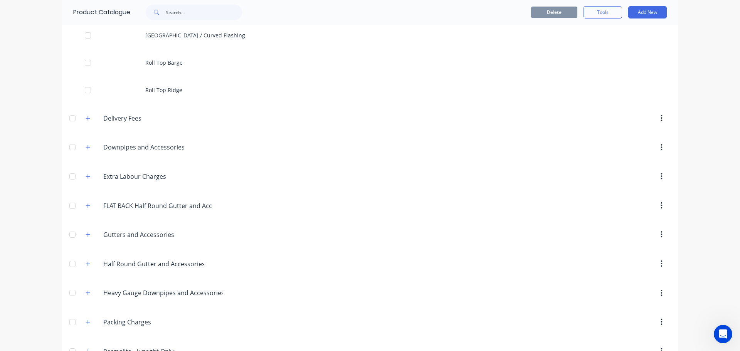
scroll to position [231, 0]
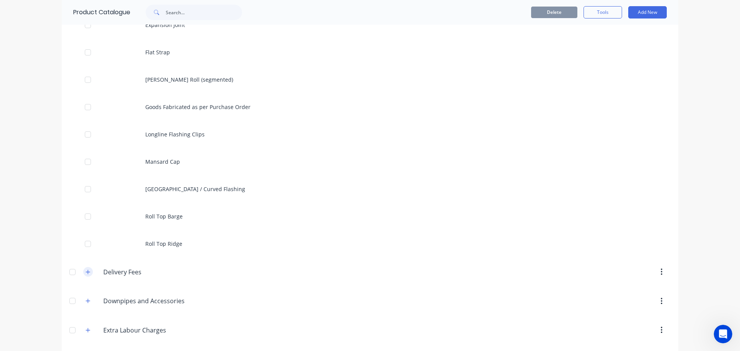
click at [86, 271] on icon "button" at bounding box center [88, 271] width 5 height 5
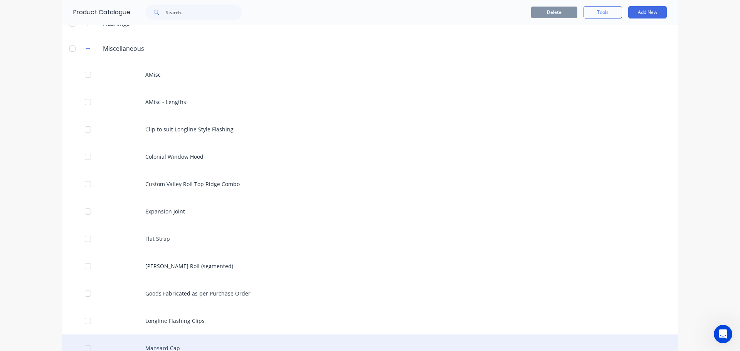
scroll to position [0, 0]
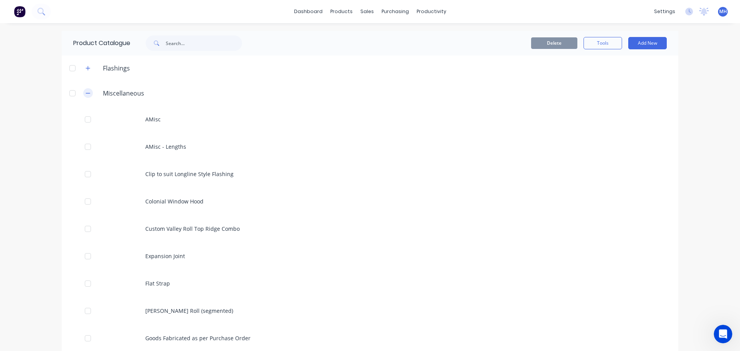
click at [86, 94] on icon "button" at bounding box center [88, 93] width 5 height 5
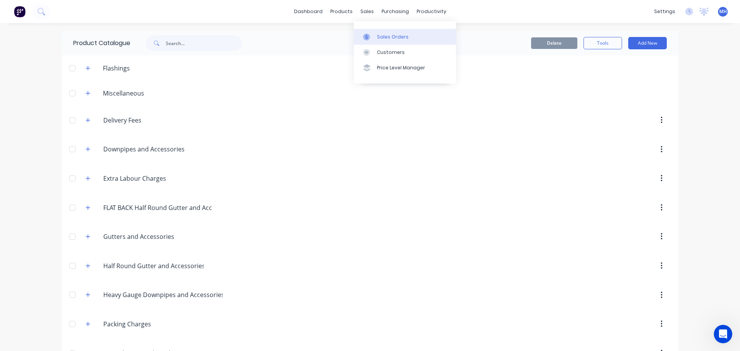
click at [371, 35] on div at bounding box center [369, 37] width 12 height 7
